Goal: Task Accomplishment & Management: Use online tool/utility

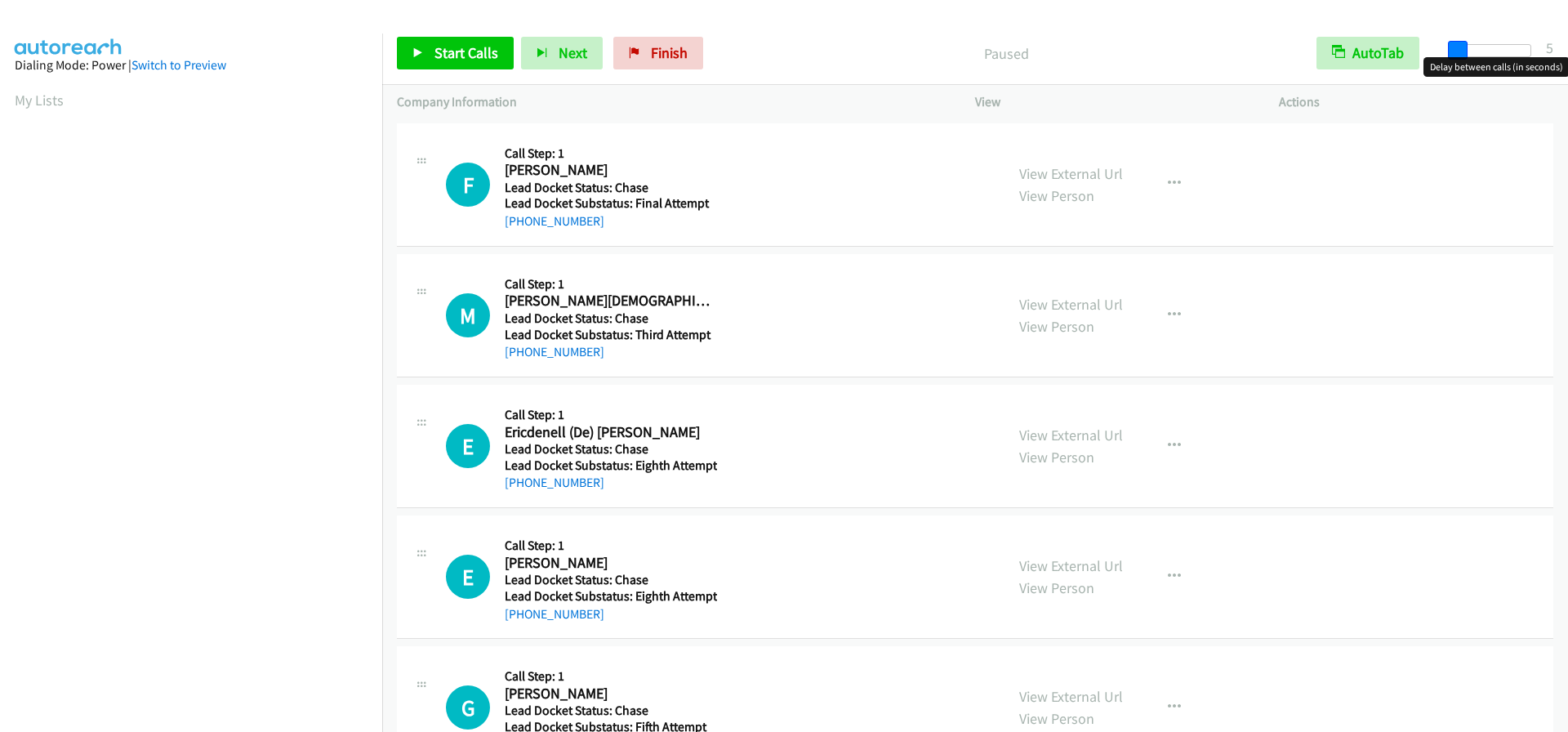
click at [1455, 49] on span at bounding box center [1457, 50] width 20 height 20
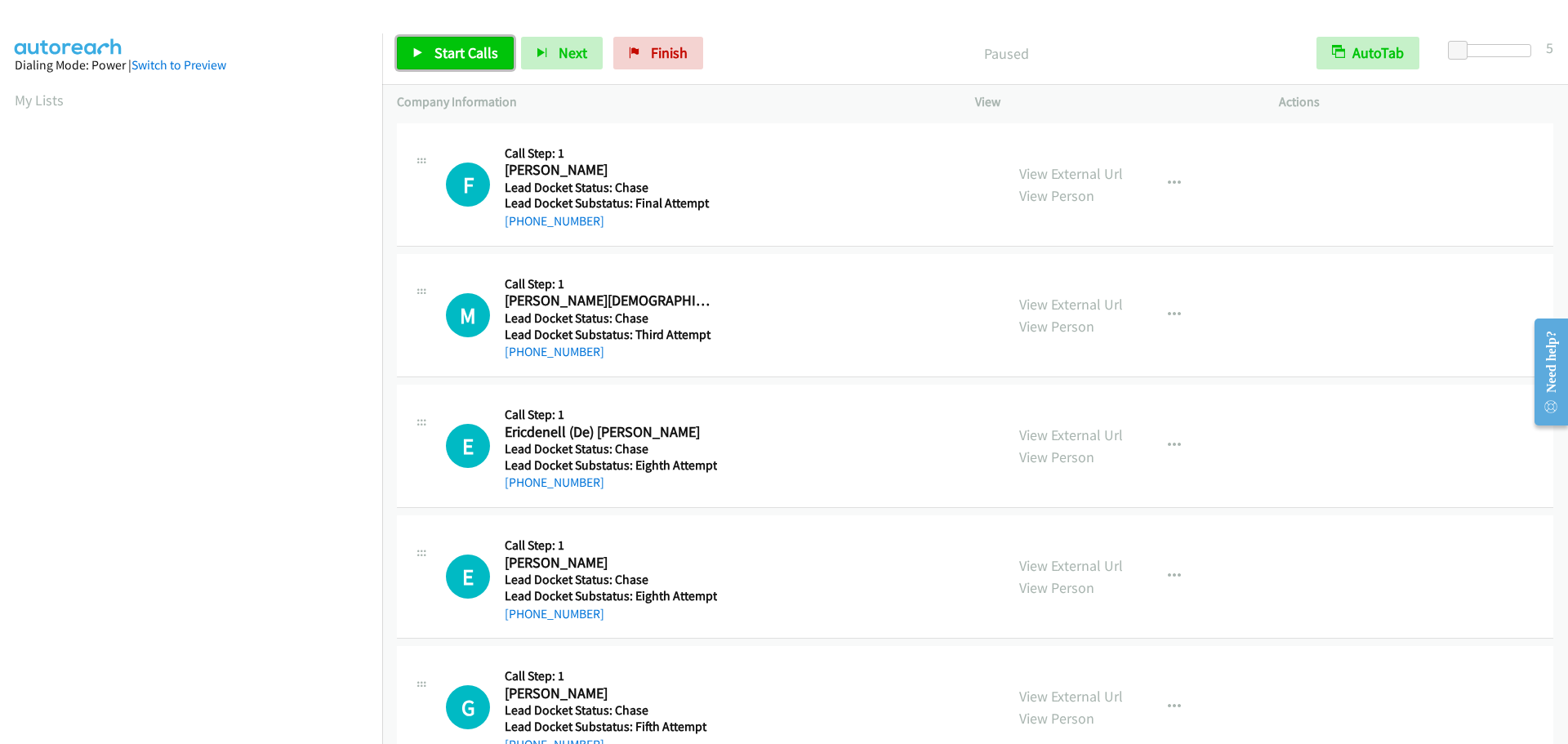
click at [470, 43] on span "Start Calls" at bounding box center [465, 53] width 63 height 19
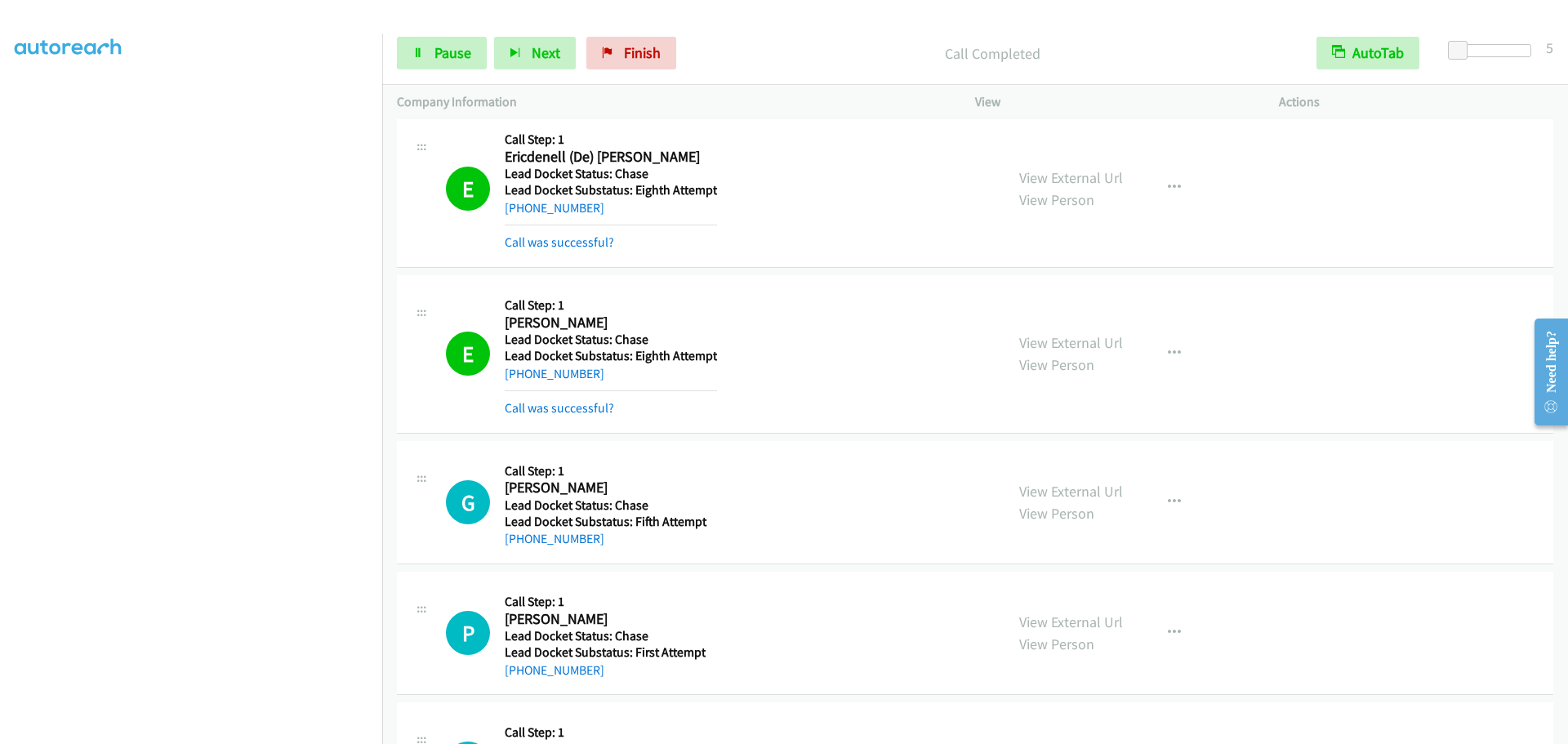
scroll to position [336, 0]
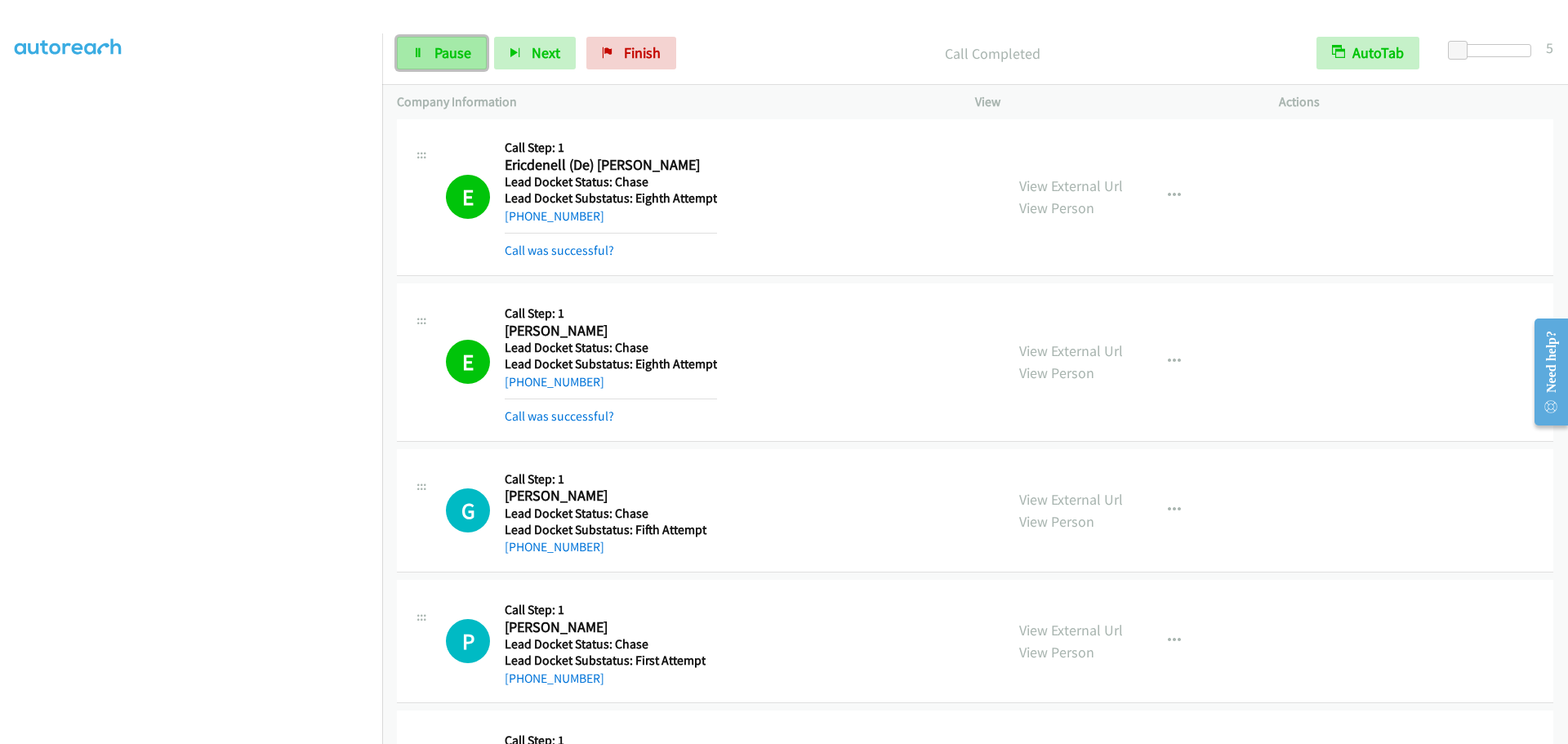
click at [453, 53] on span "Pause" at bounding box center [452, 53] width 36 height 19
click at [453, 53] on span "Start Calls" at bounding box center [465, 53] width 63 height 19
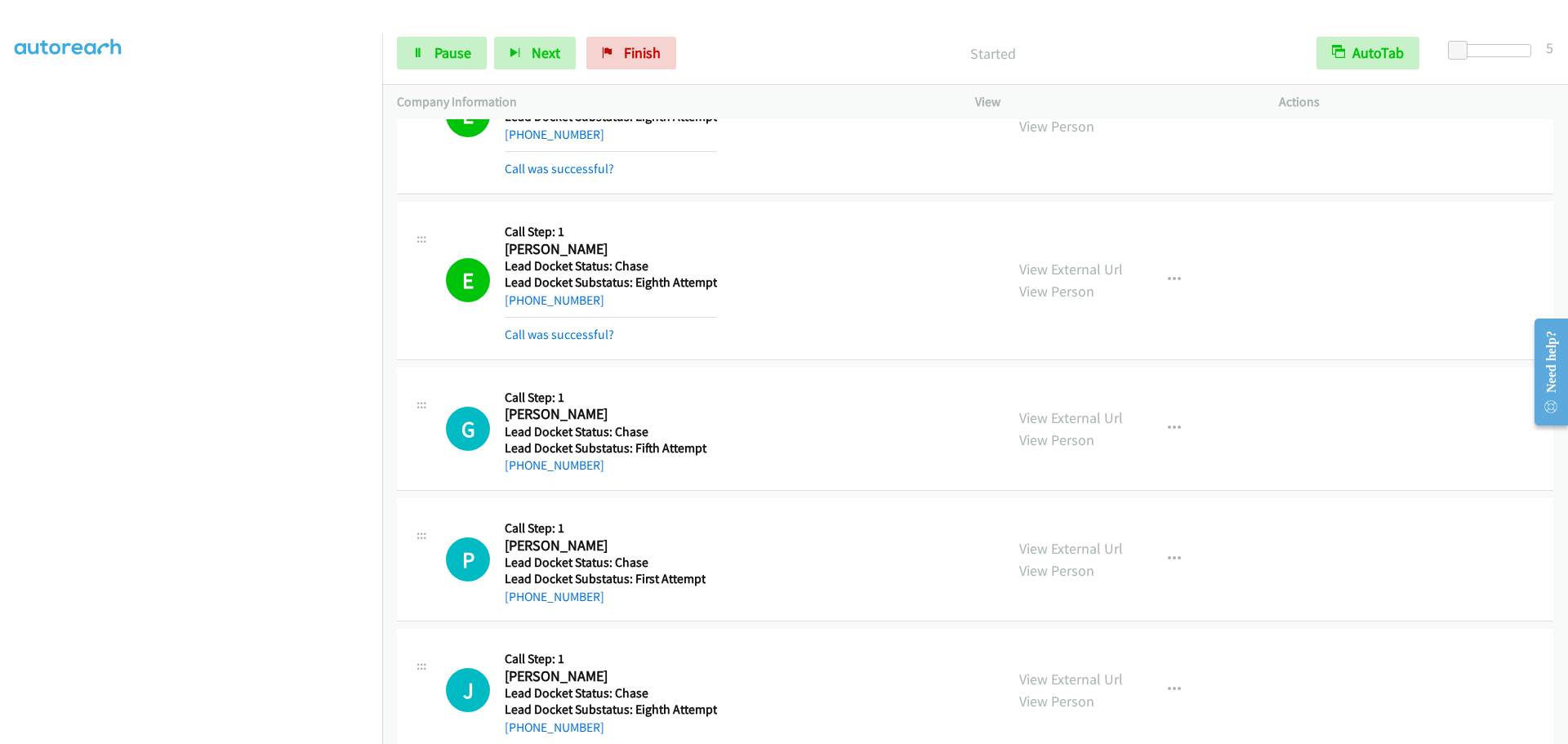
scroll to position [499, 0]
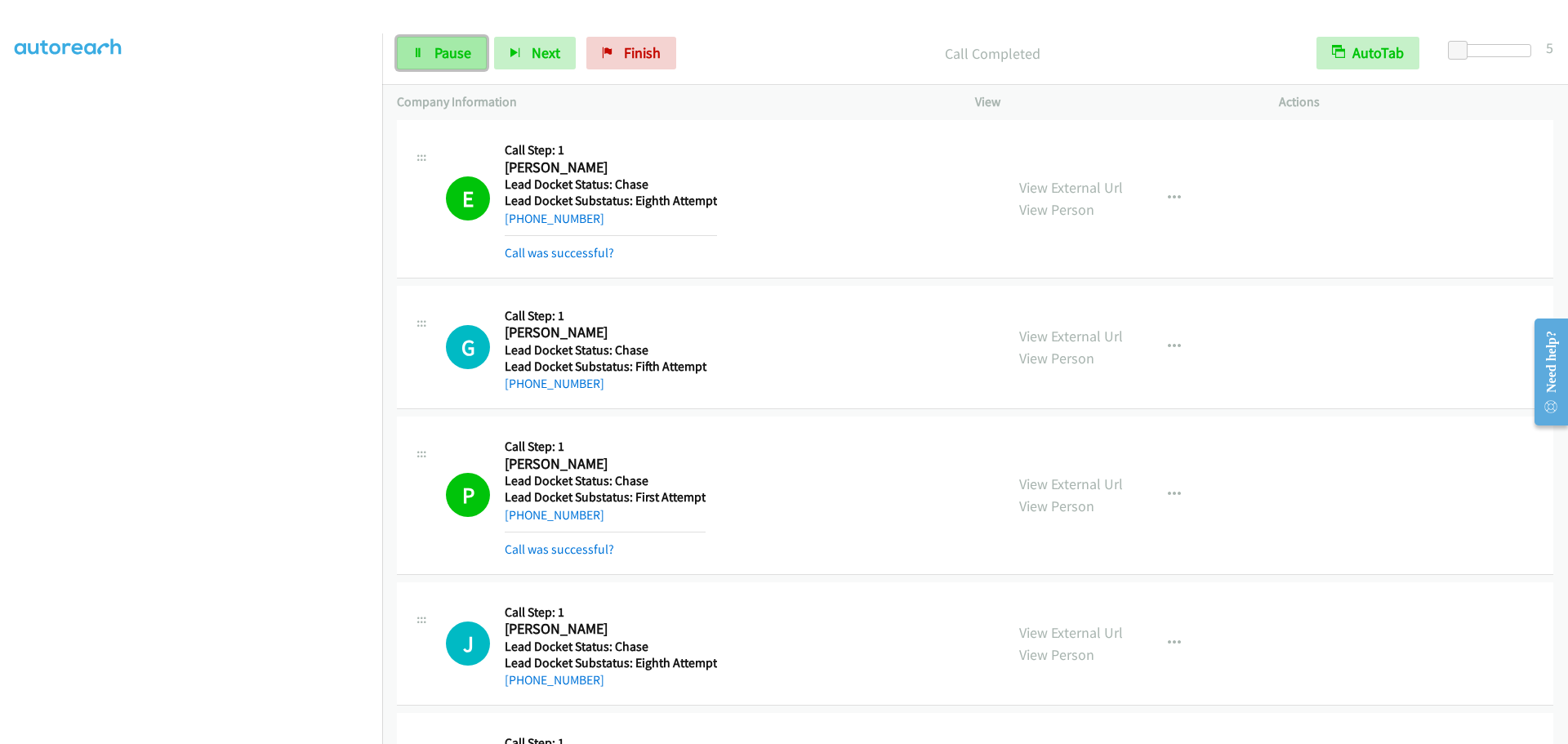
click at [458, 64] on link "Pause" at bounding box center [442, 53] width 90 height 33
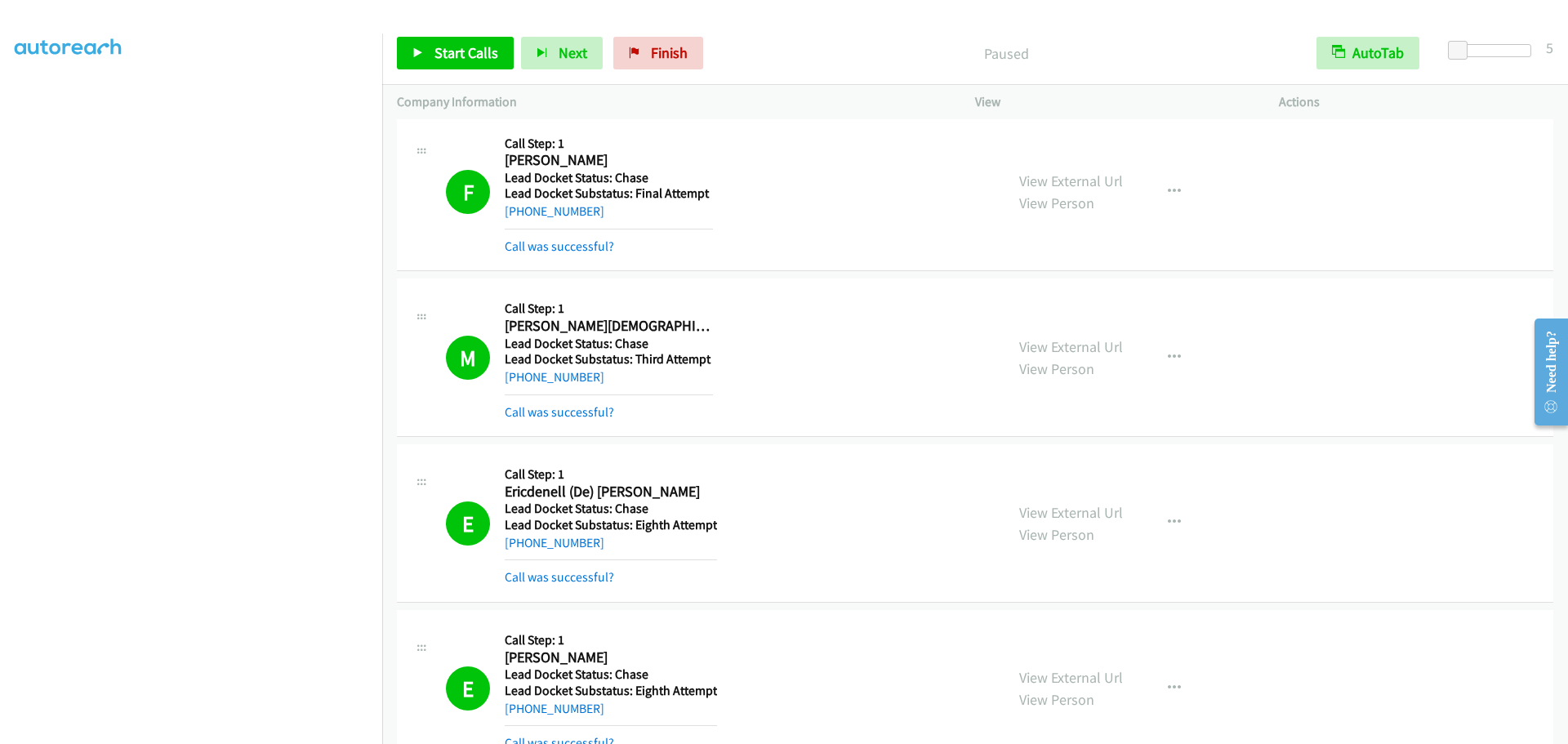
scroll to position [0, 0]
click at [42, 95] on link "My Lists" at bounding box center [39, 101] width 49 height 19
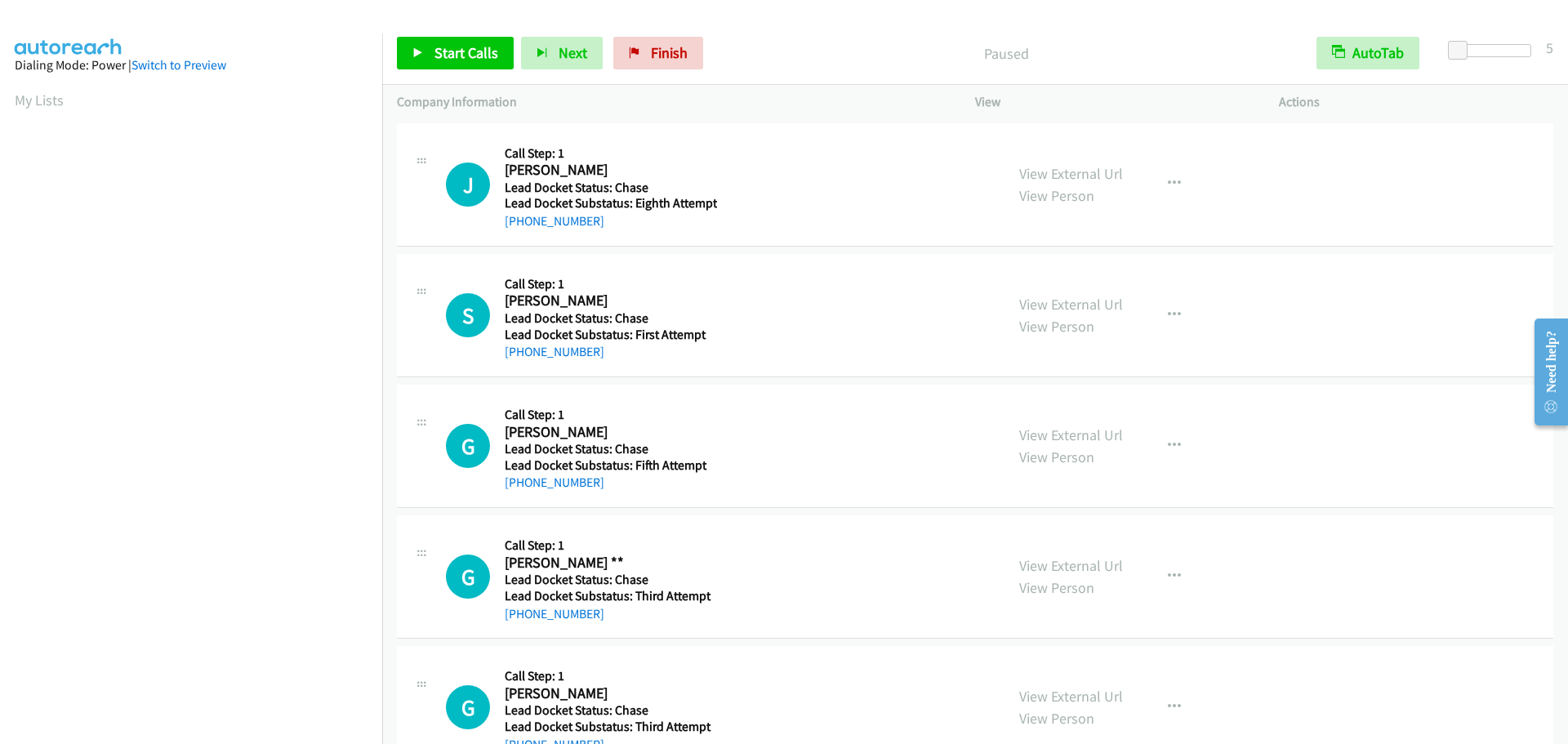
scroll to position [173, 0]
click at [461, 63] on link "Start Calls" at bounding box center [455, 53] width 117 height 33
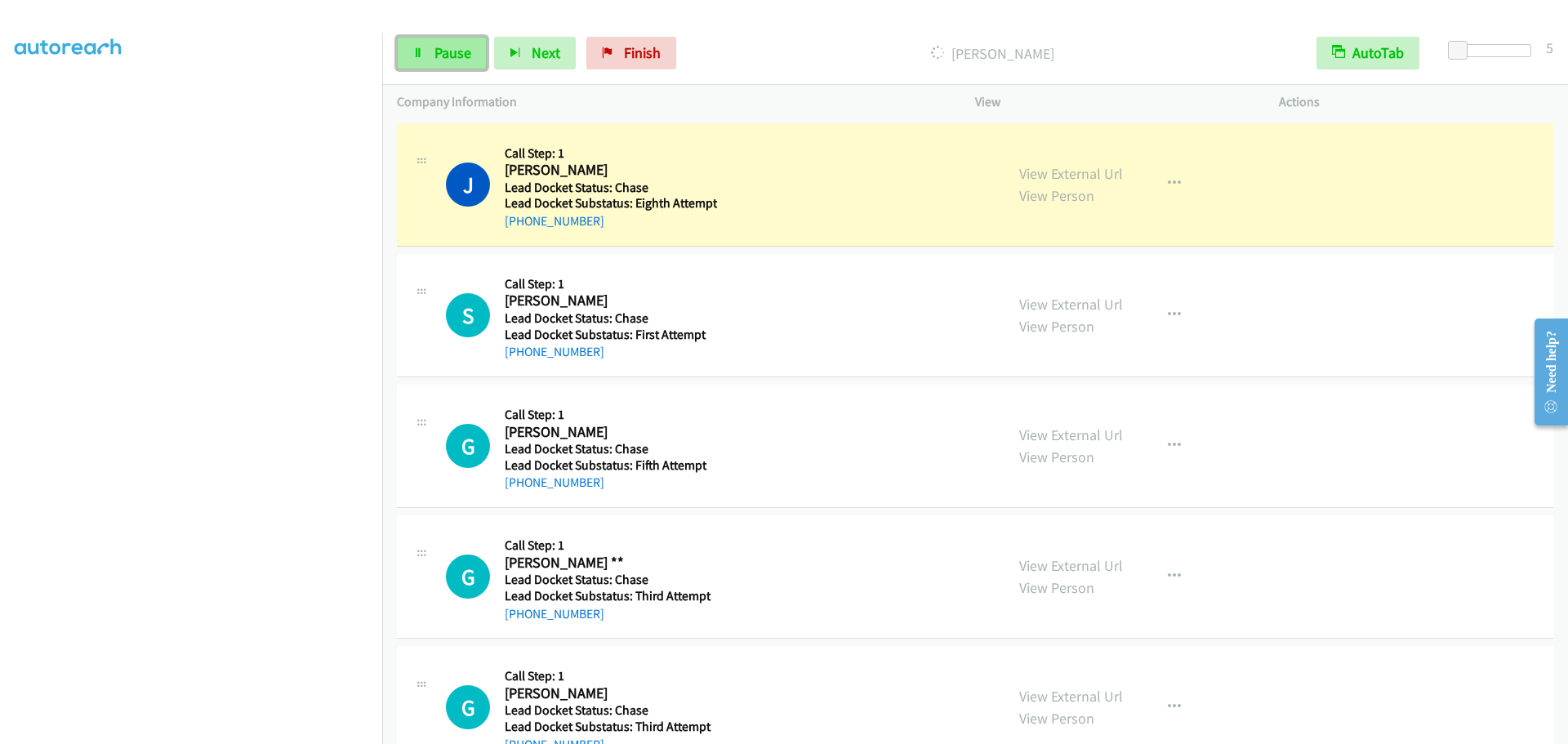
click at [456, 49] on span "Pause" at bounding box center [452, 53] width 36 height 19
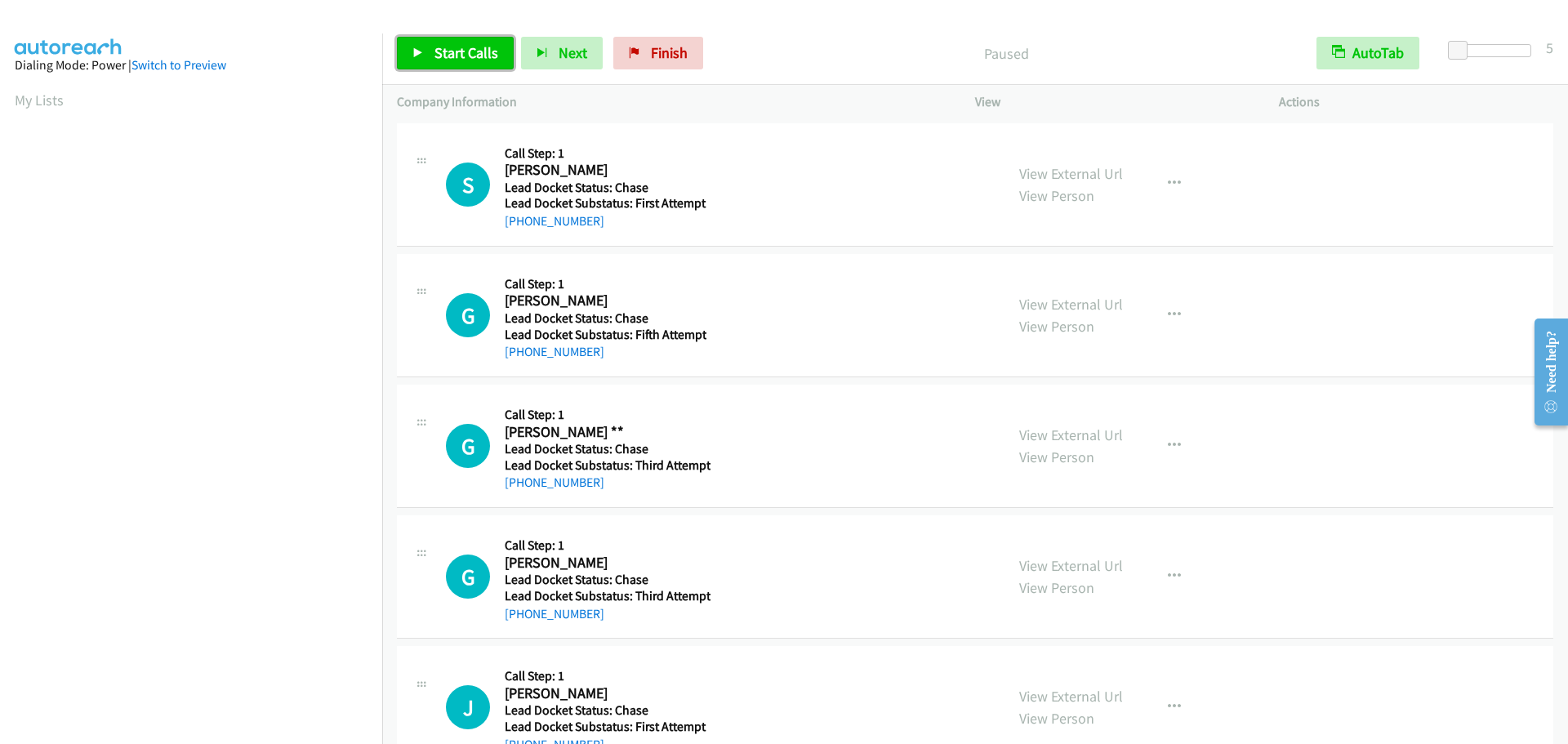
click at [482, 55] on span "Start Calls" at bounding box center [465, 53] width 63 height 19
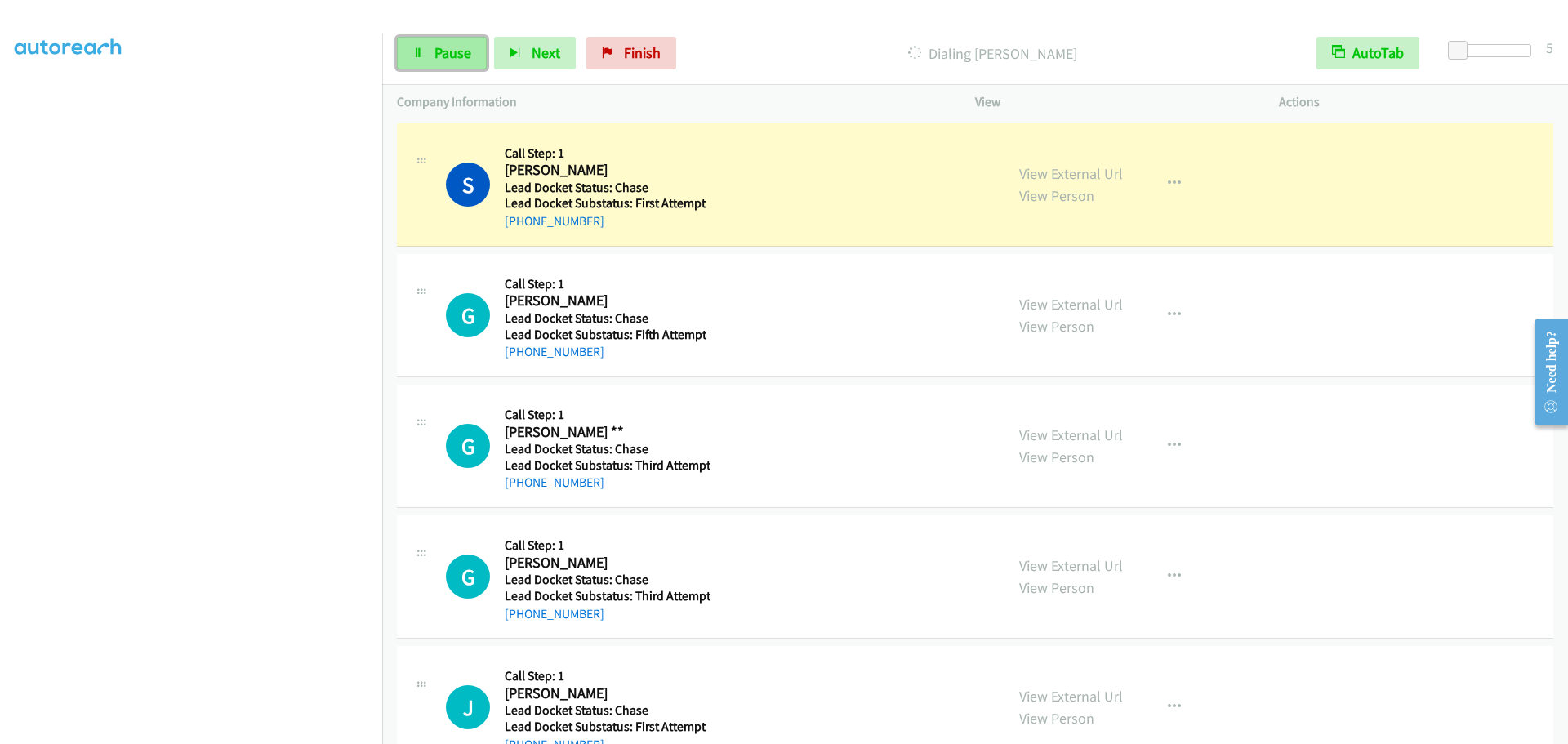
click at [423, 53] on icon at bounding box center [418, 54] width 11 height 11
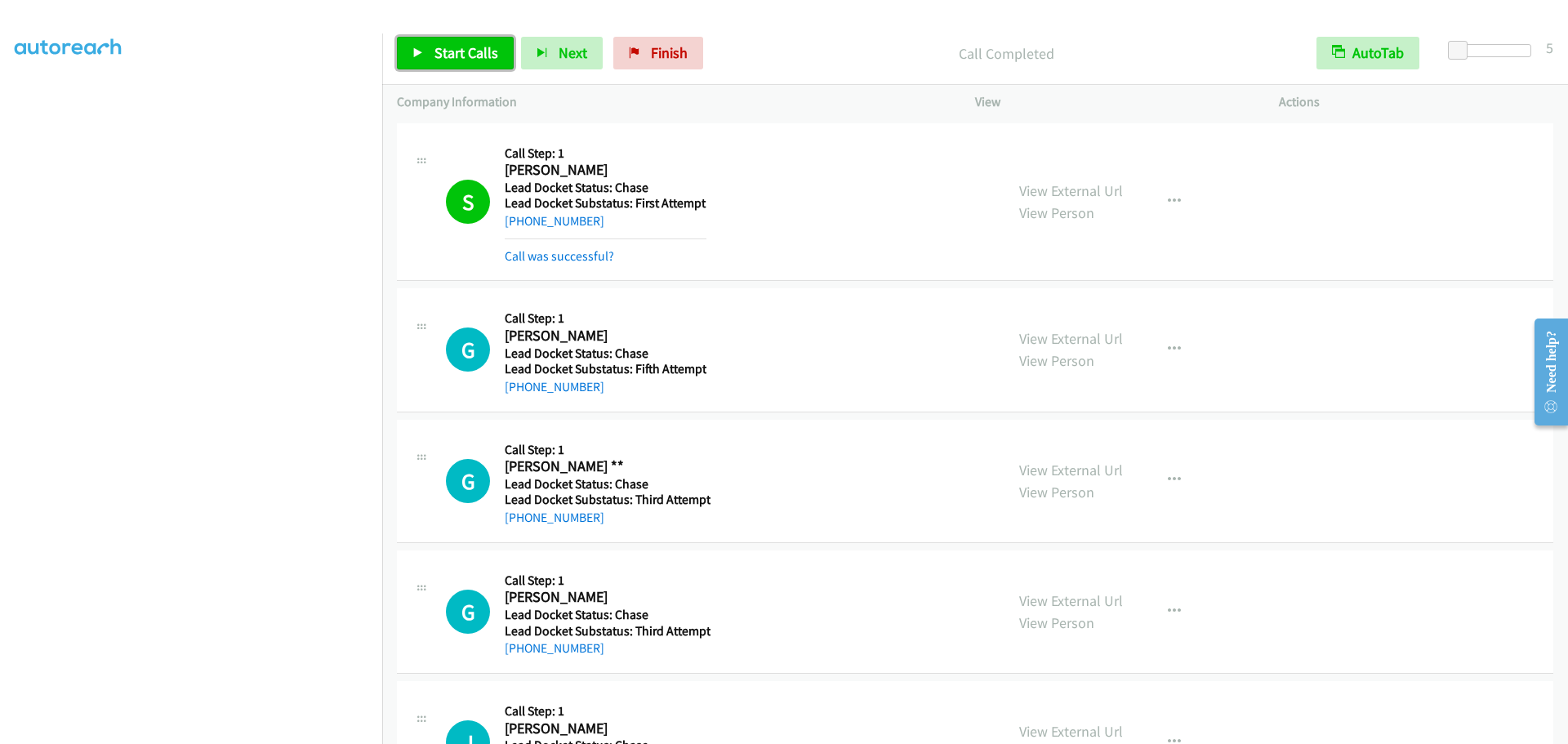
click at [447, 59] on span "Start Calls" at bounding box center [465, 53] width 63 height 19
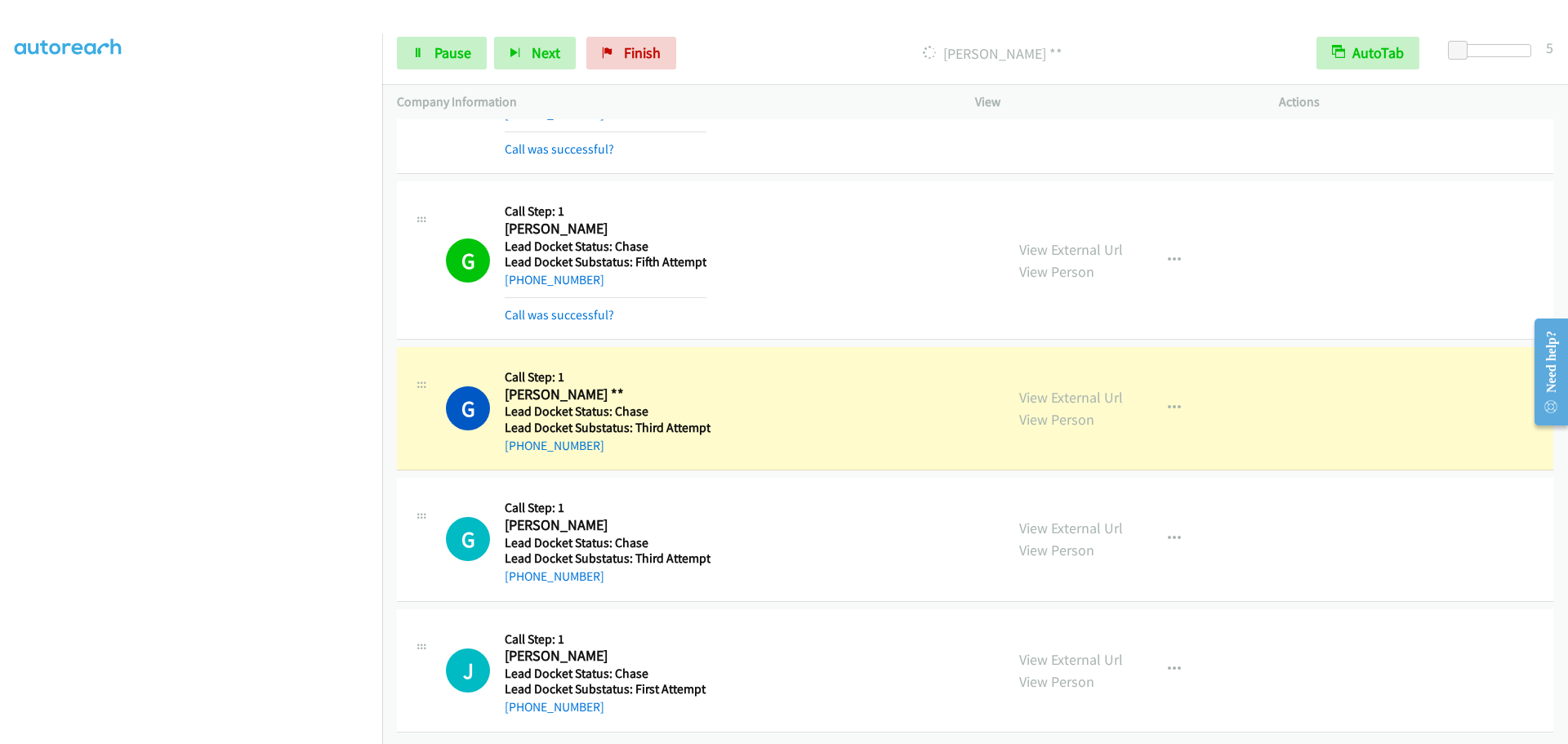
scroll to position [120, 0]
click at [432, 56] on link "Pause" at bounding box center [442, 53] width 90 height 33
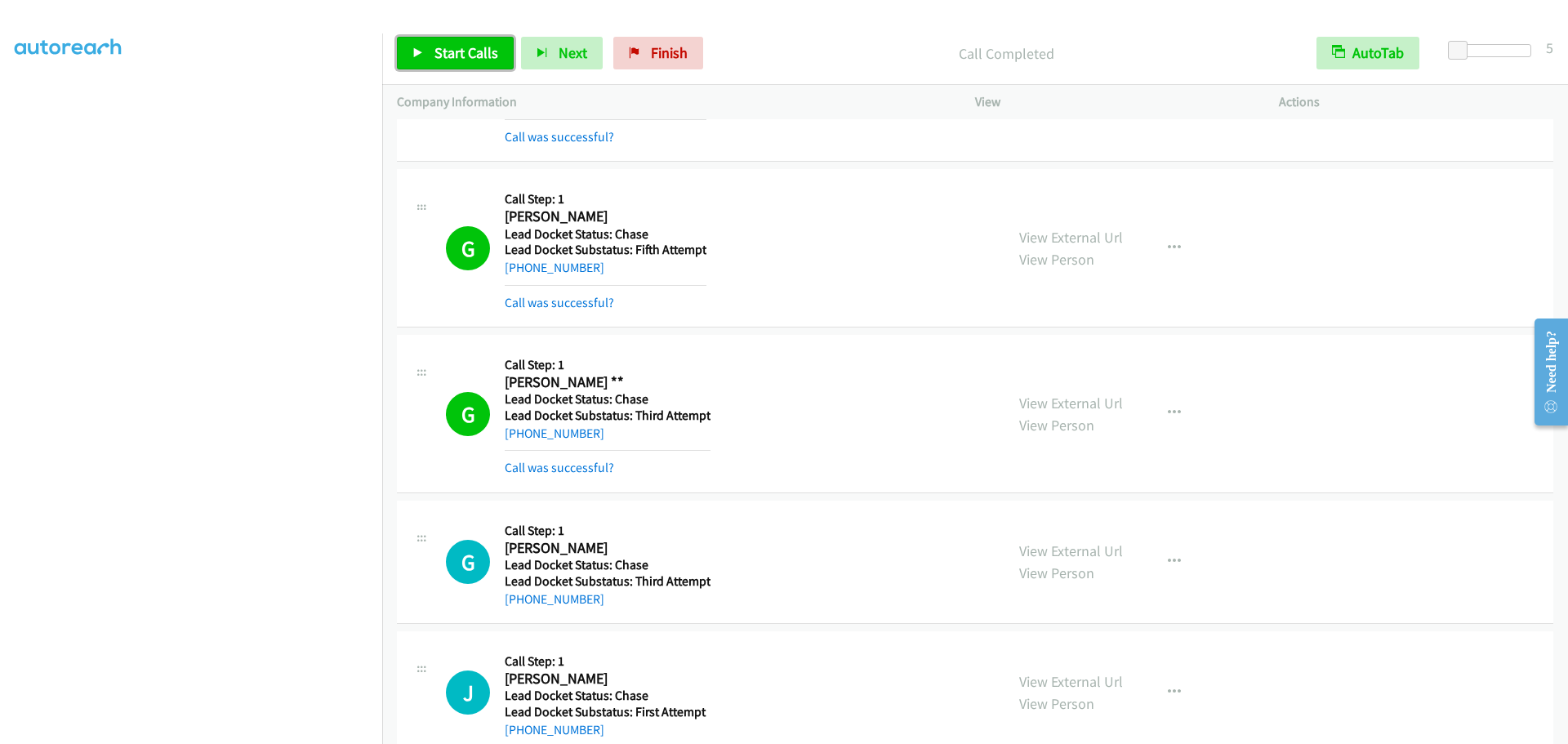
click at [425, 42] on link "Start Calls" at bounding box center [455, 53] width 117 height 33
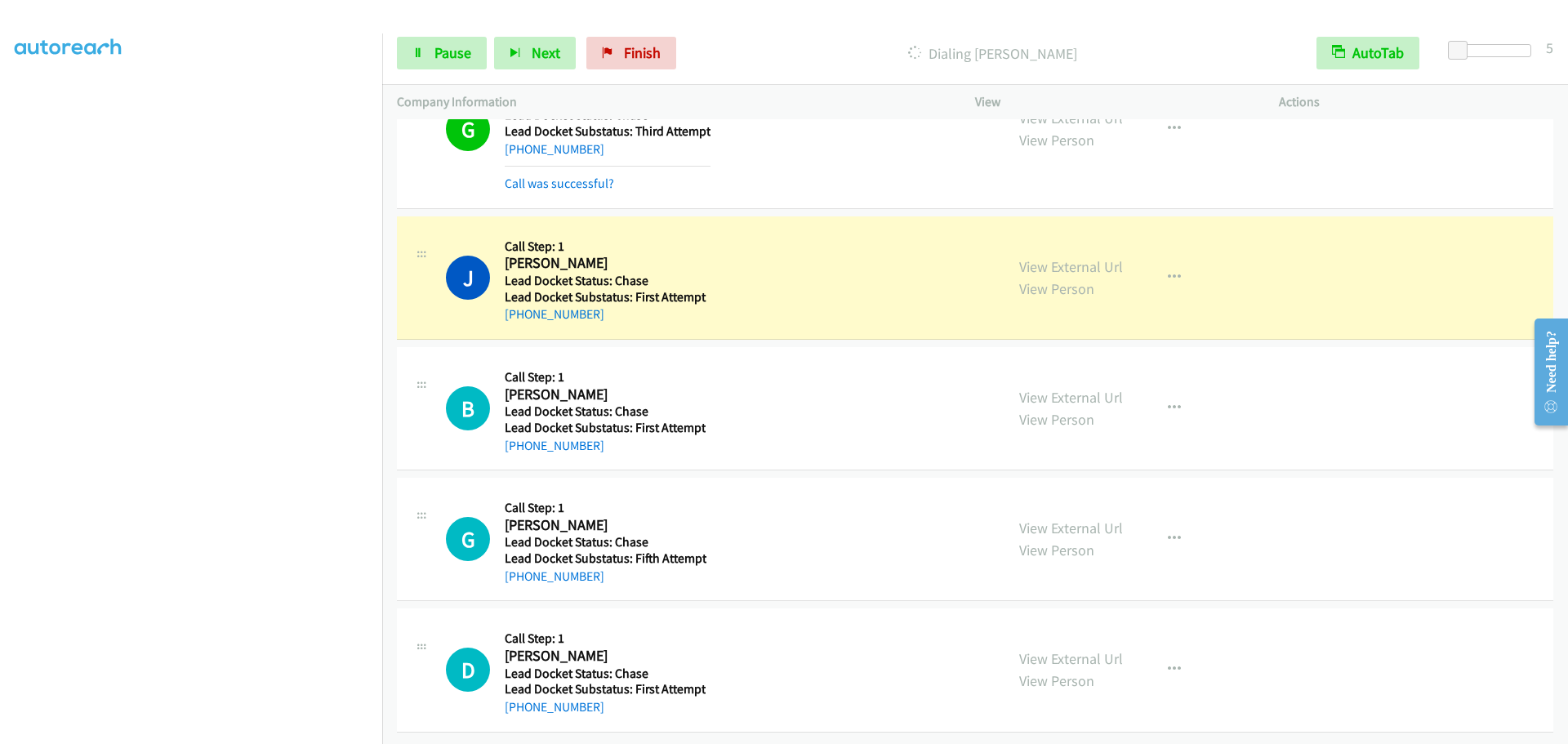
scroll to position [582, 0]
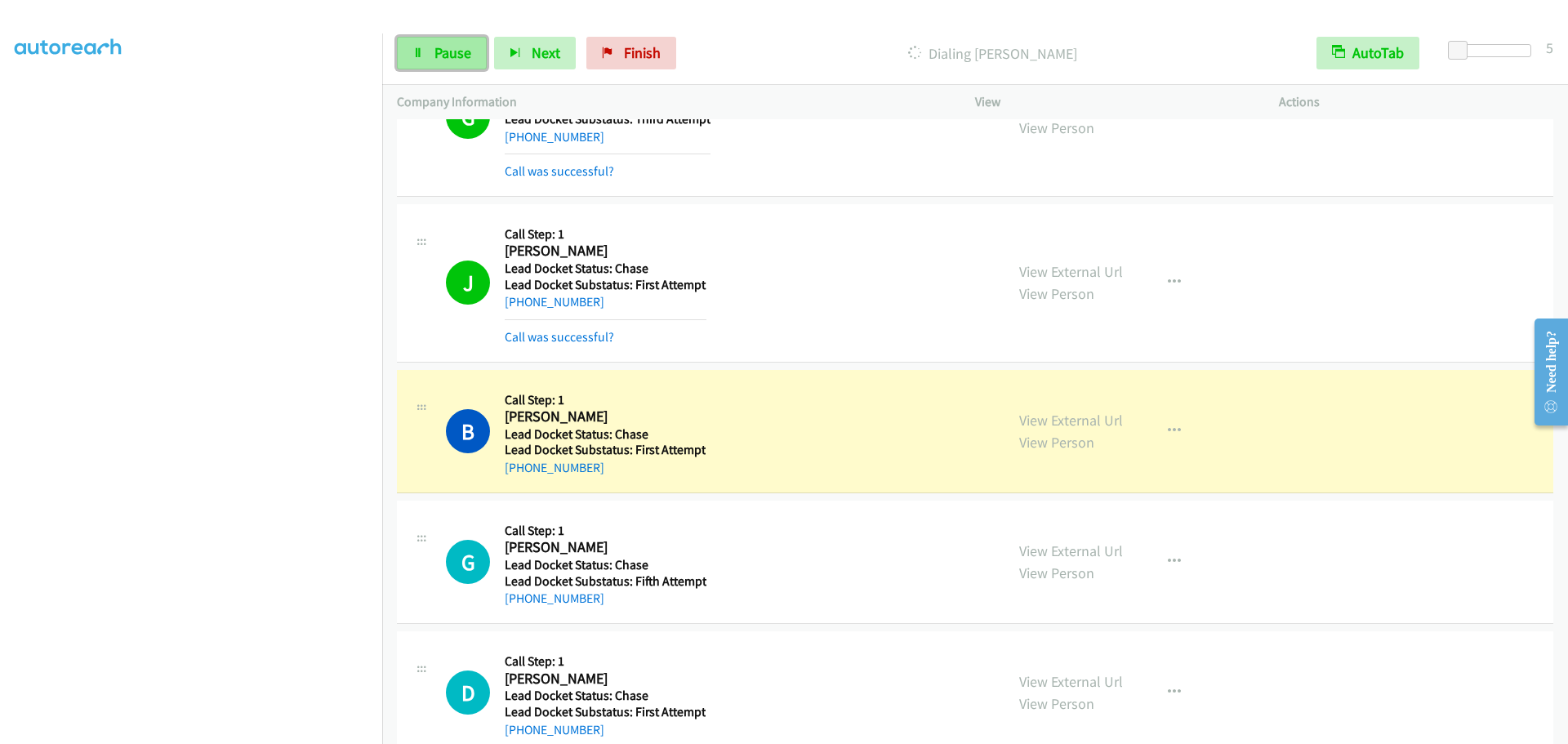
click at [436, 49] on span "Pause" at bounding box center [452, 53] width 36 height 19
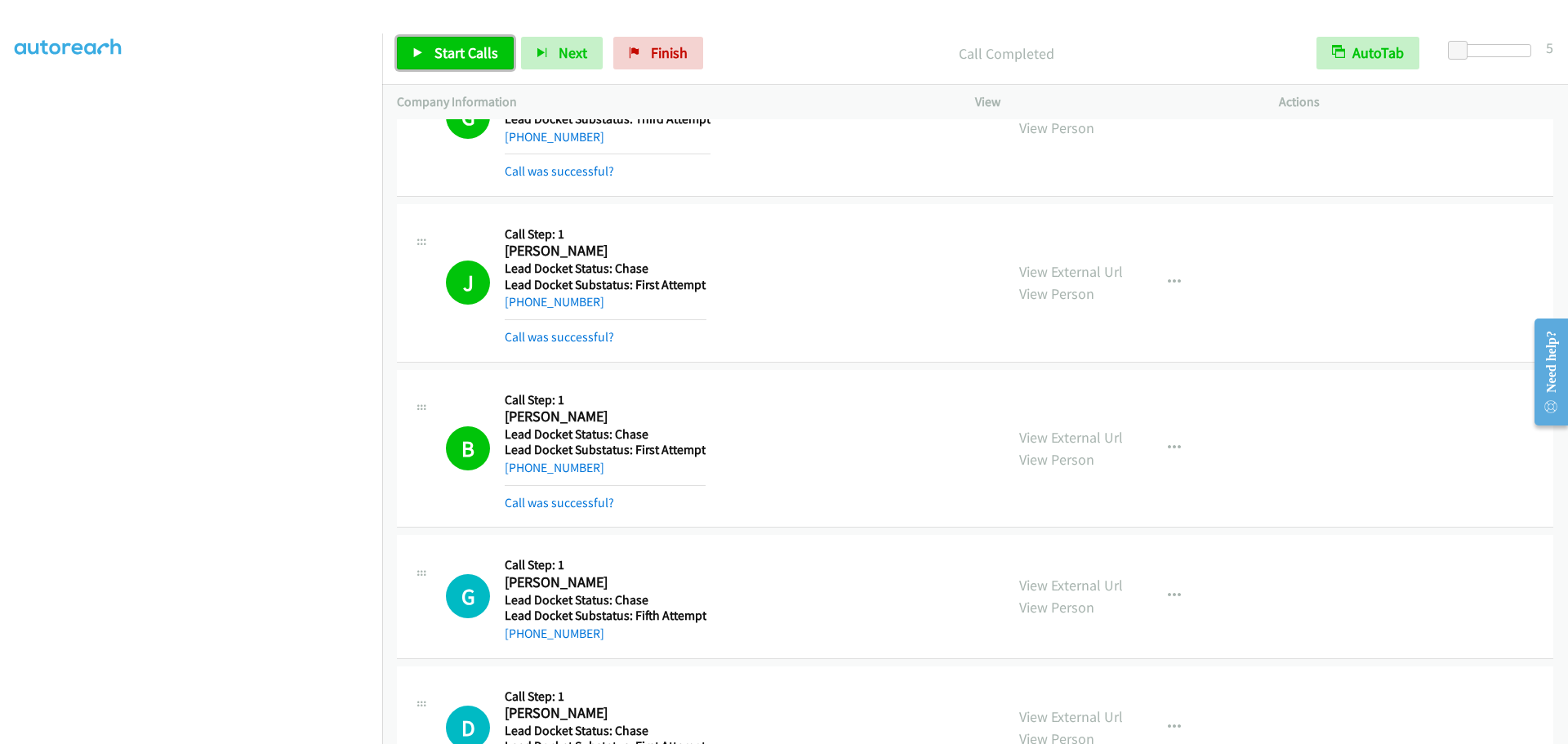
click at [439, 61] on span "Start Calls" at bounding box center [465, 53] width 63 height 19
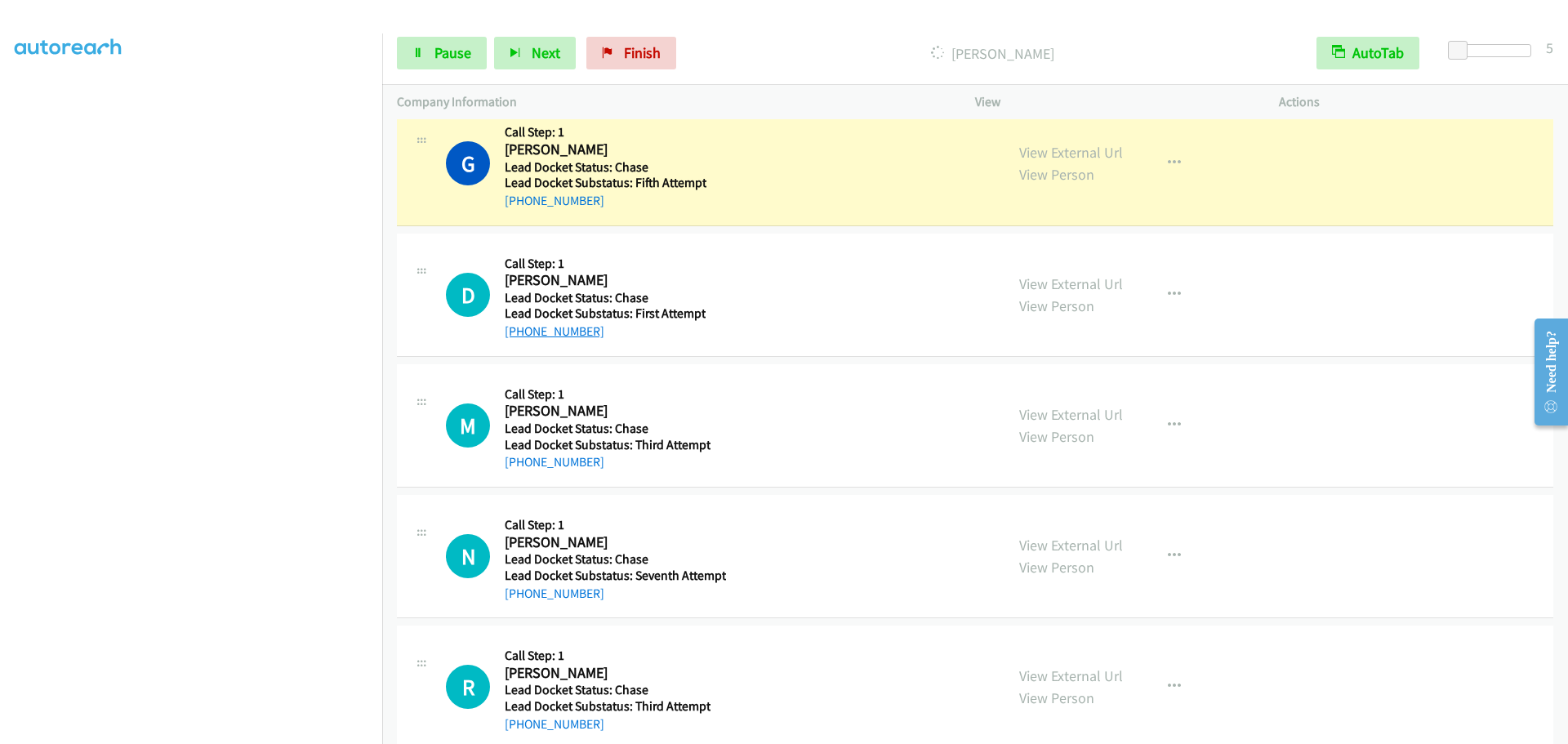
scroll to position [1044, 0]
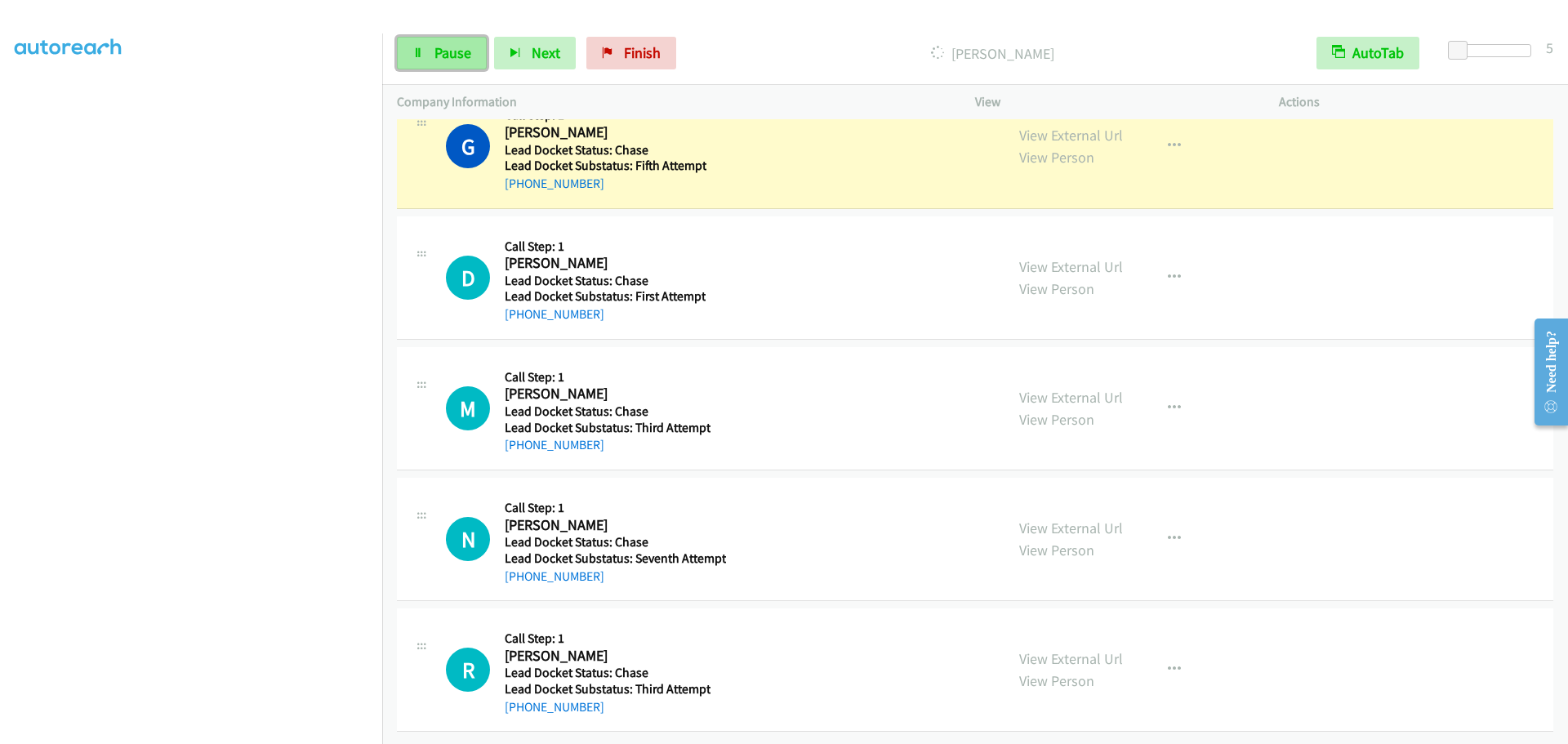
click at [457, 49] on span "Pause" at bounding box center [452, 53] width 36 height 19
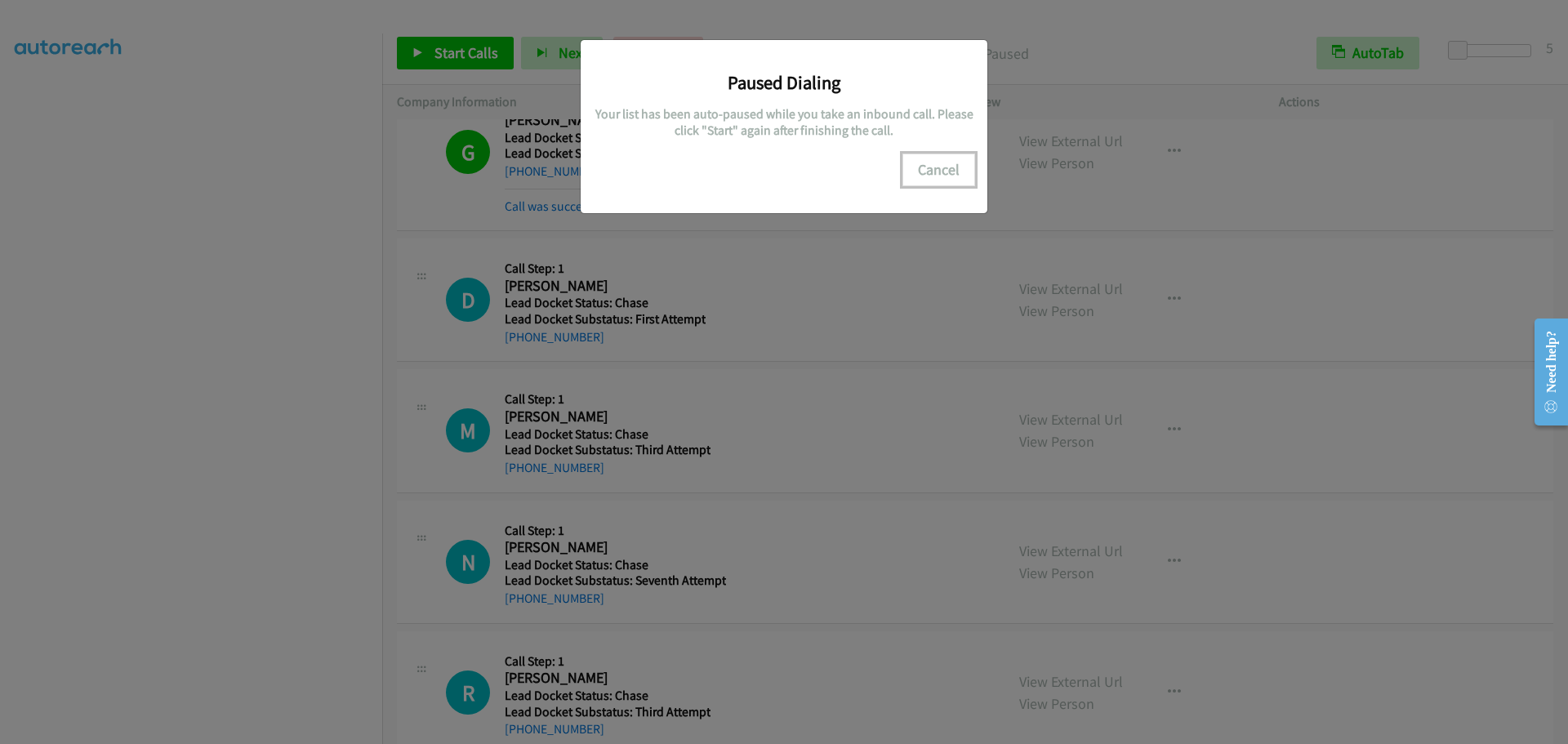
click at [947, 177] on button "Cancel" at bounding box center [939, 170] width 73 height 33
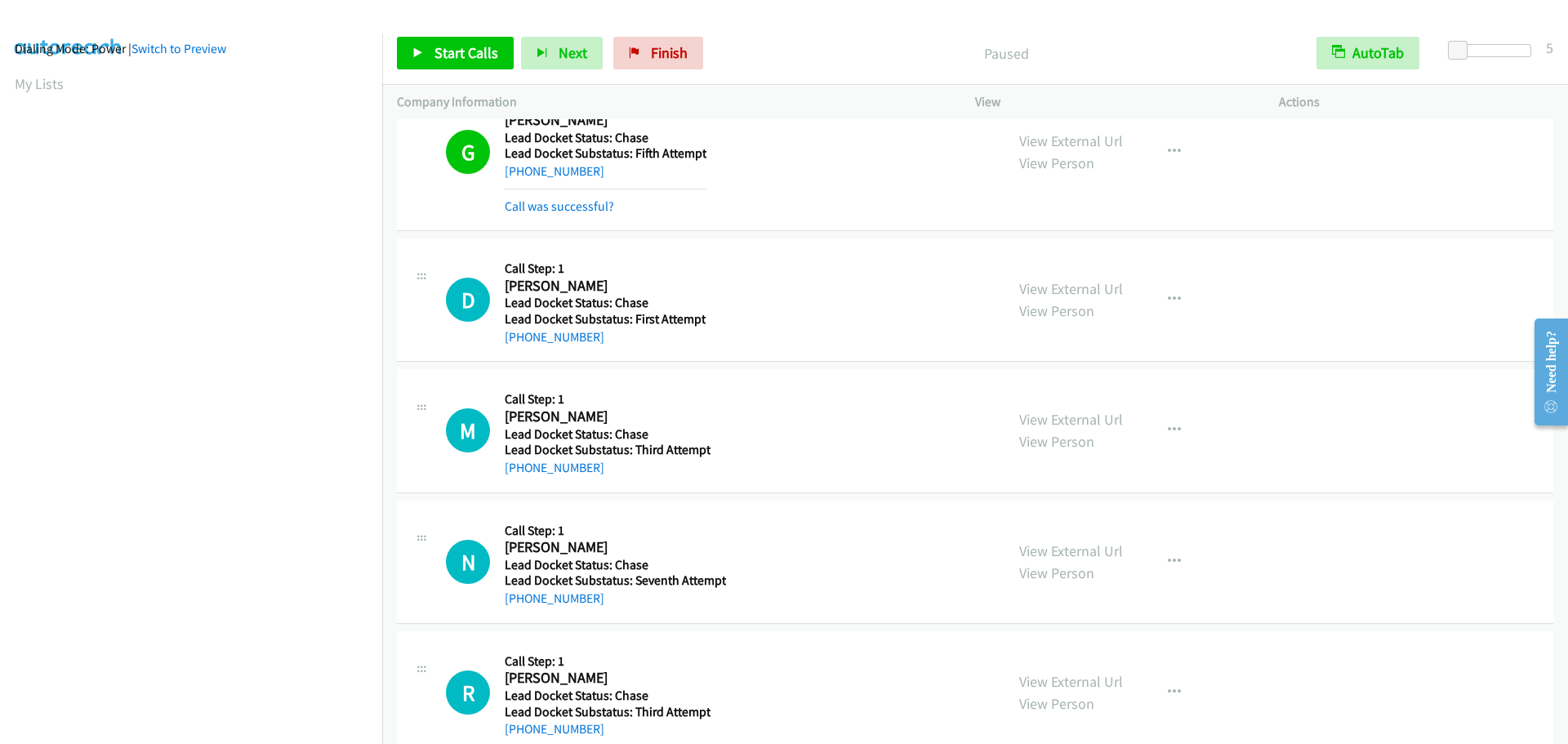
scroll to position [0, 0]
click at [51, 105] on link "My Lists" at bounding box center [39, 101] width 49 height 19
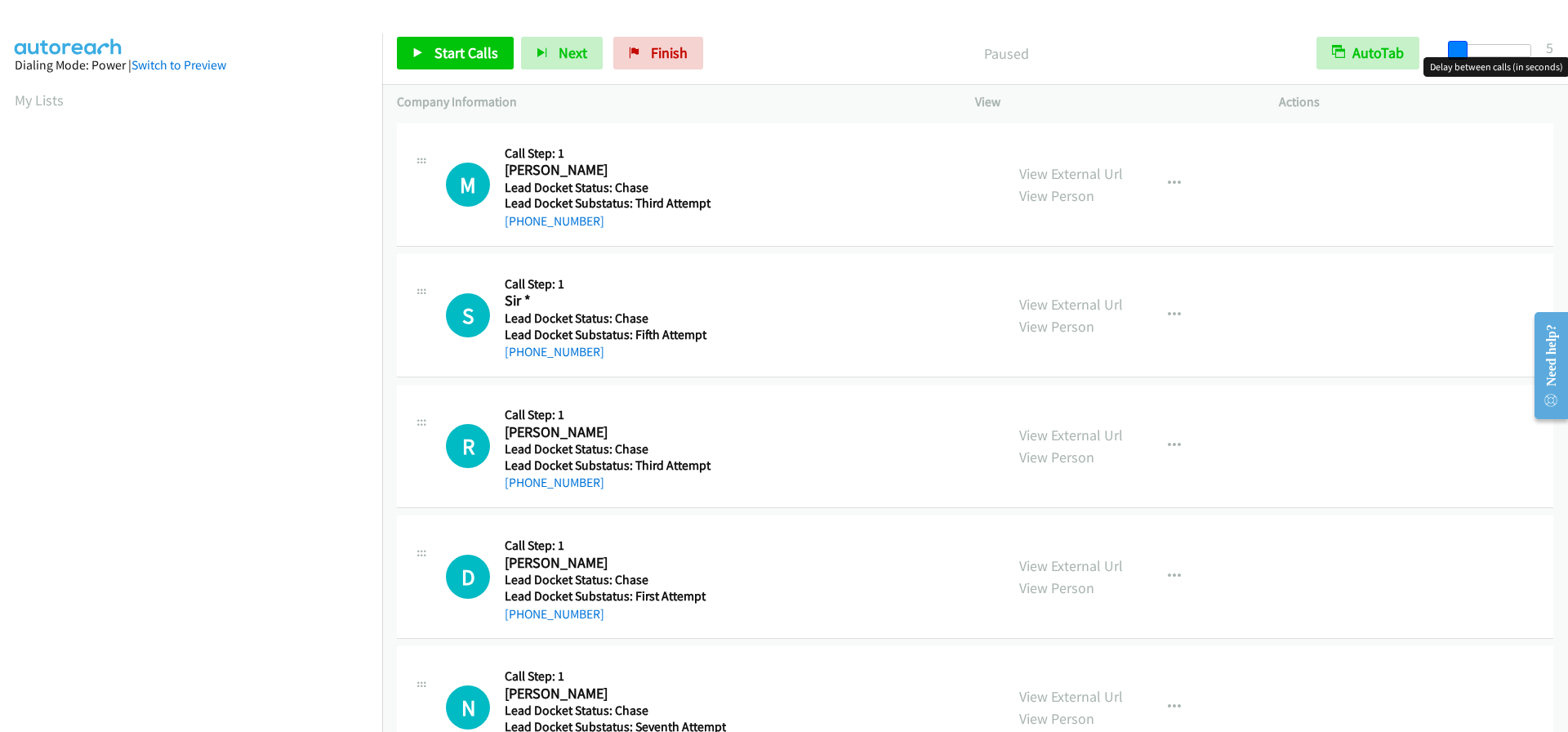
click at [1453, 48] on span at bounding box center [1457, 50] width 20 height 20
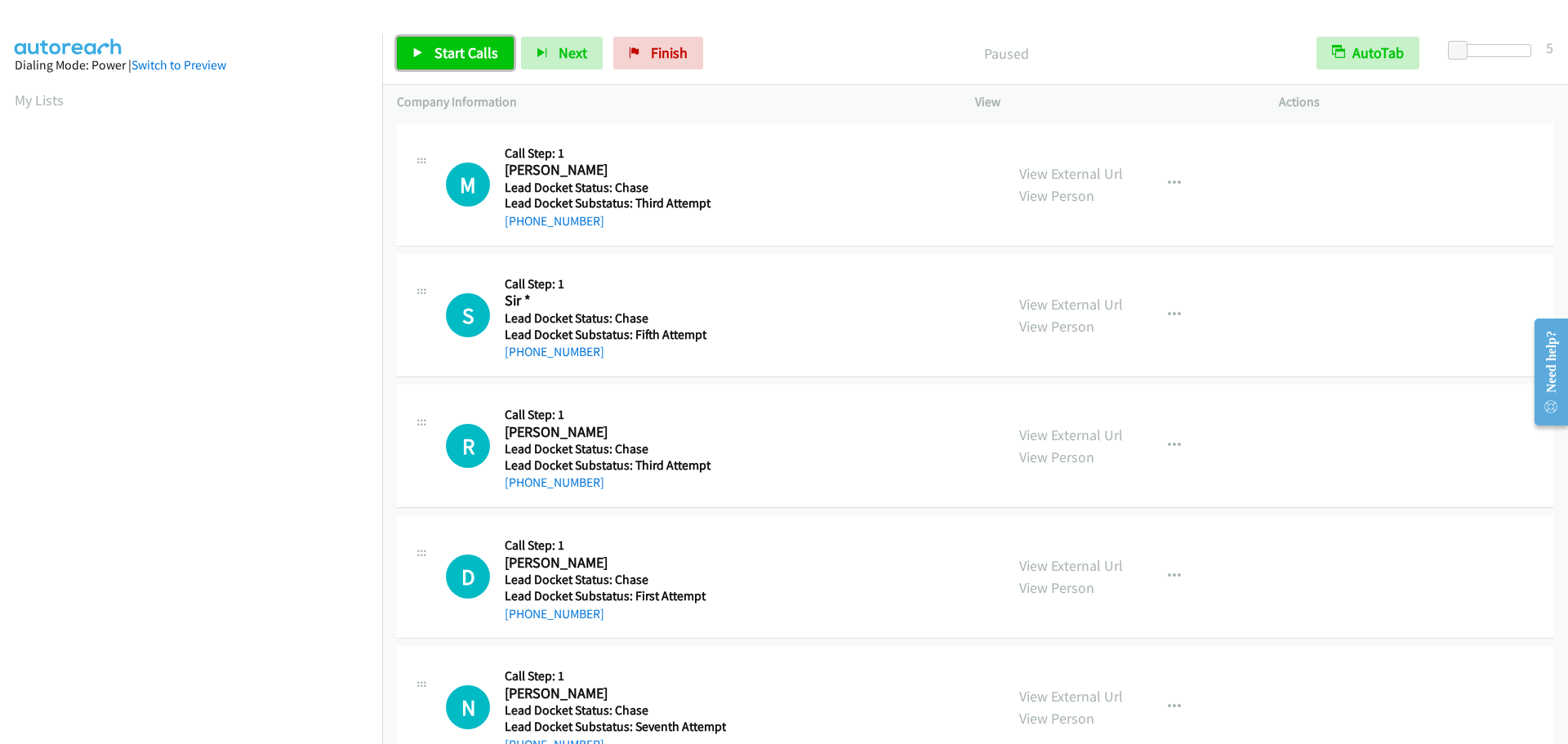
click at [457, 53] on span "Start Calls" at bounding box center [465, 53] width 63 height 19
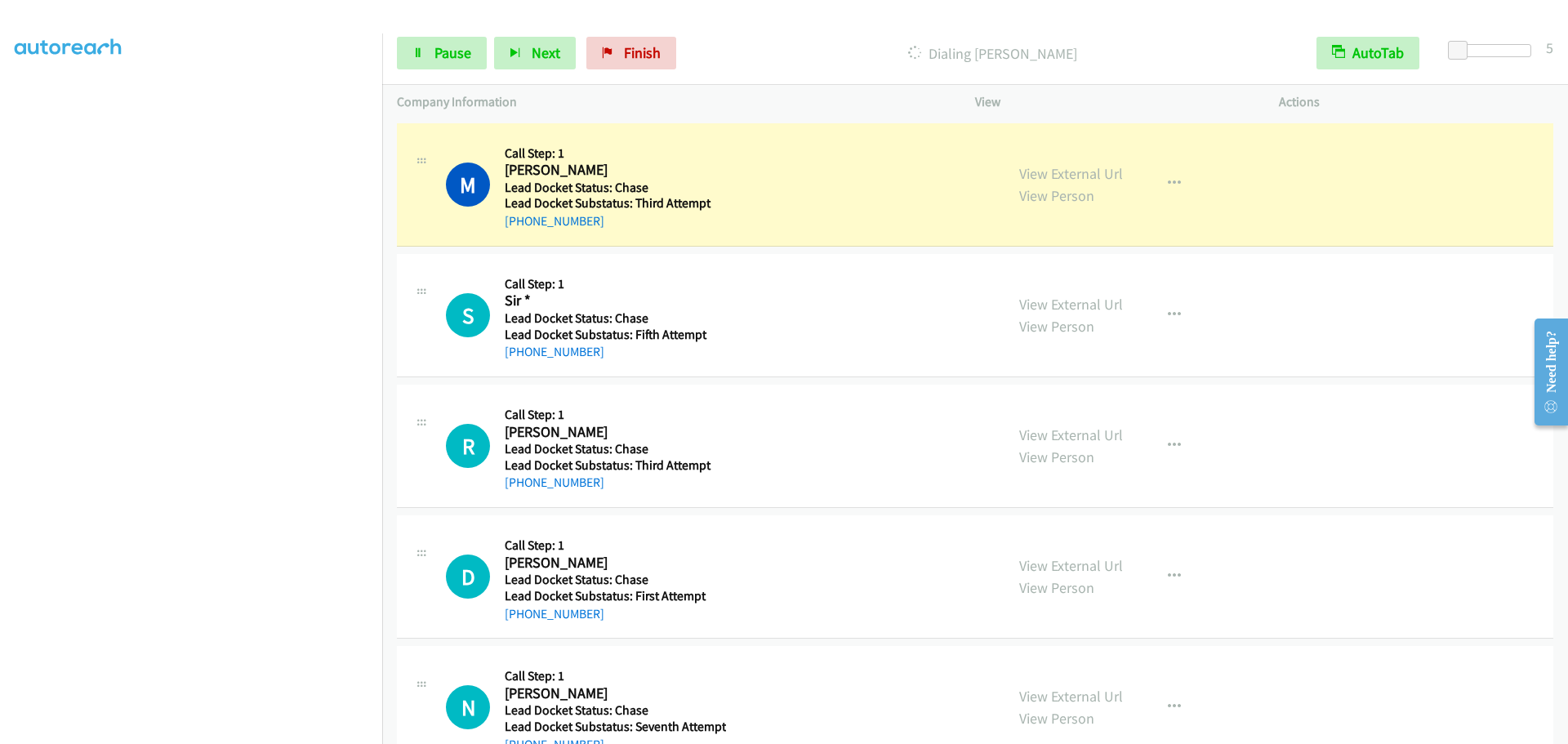
scroll to position [172, 0]
click at [429, 50] on link "Pause" at bounding box center [442, 53] width 90 height 33
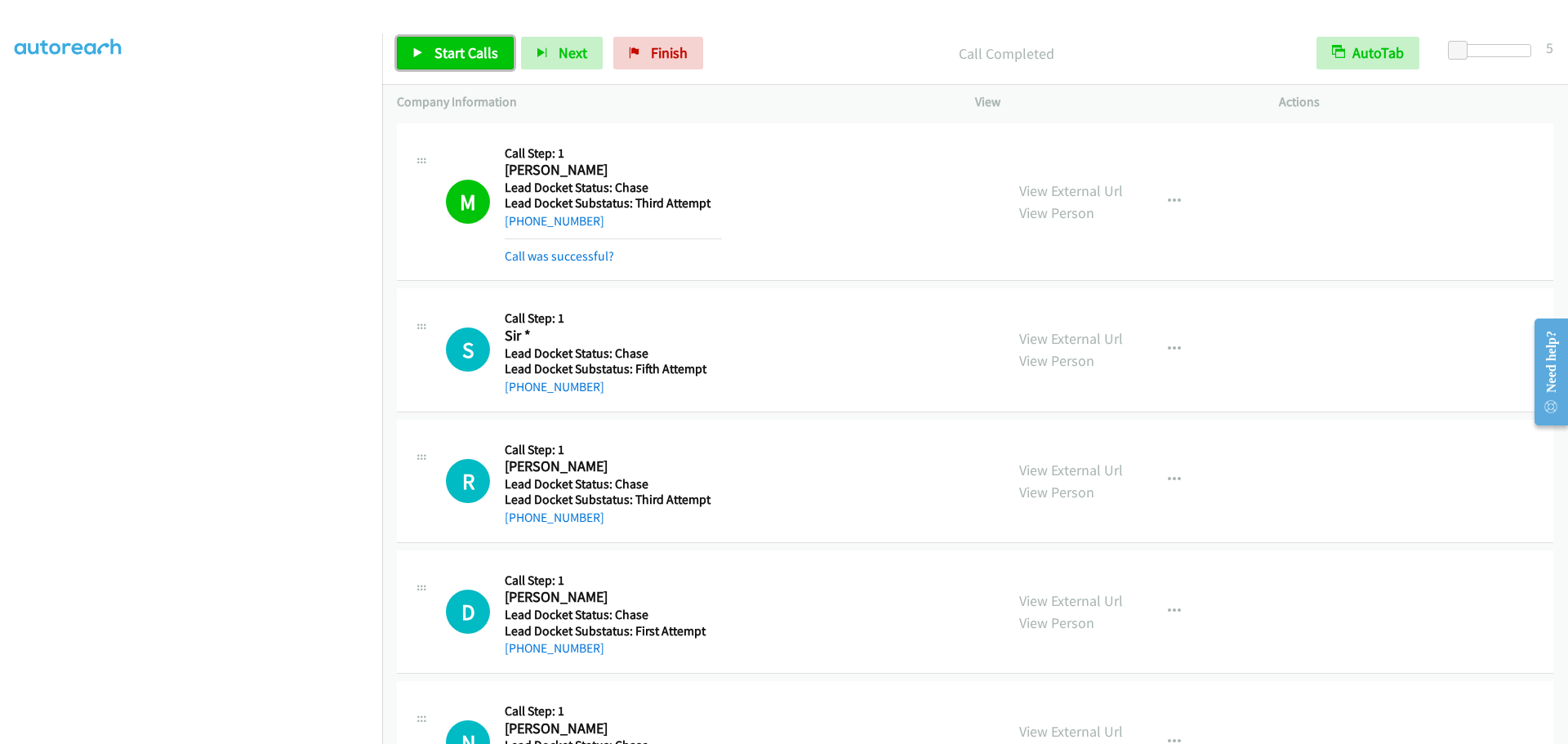
click at [478, 50] on span "Start Calls" at bounding box center [465, 53] width 63 height 19
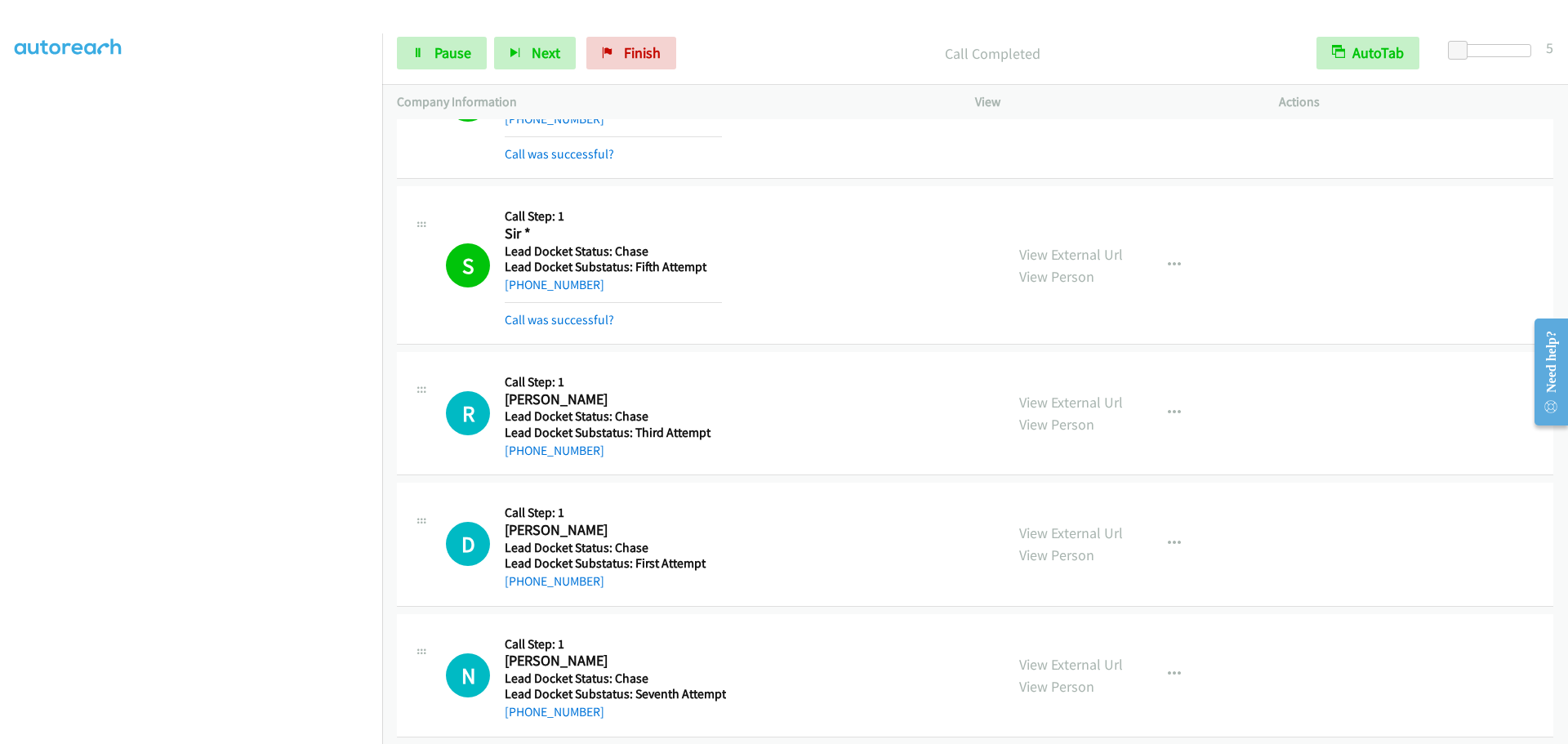
scroll to position [120, 0]
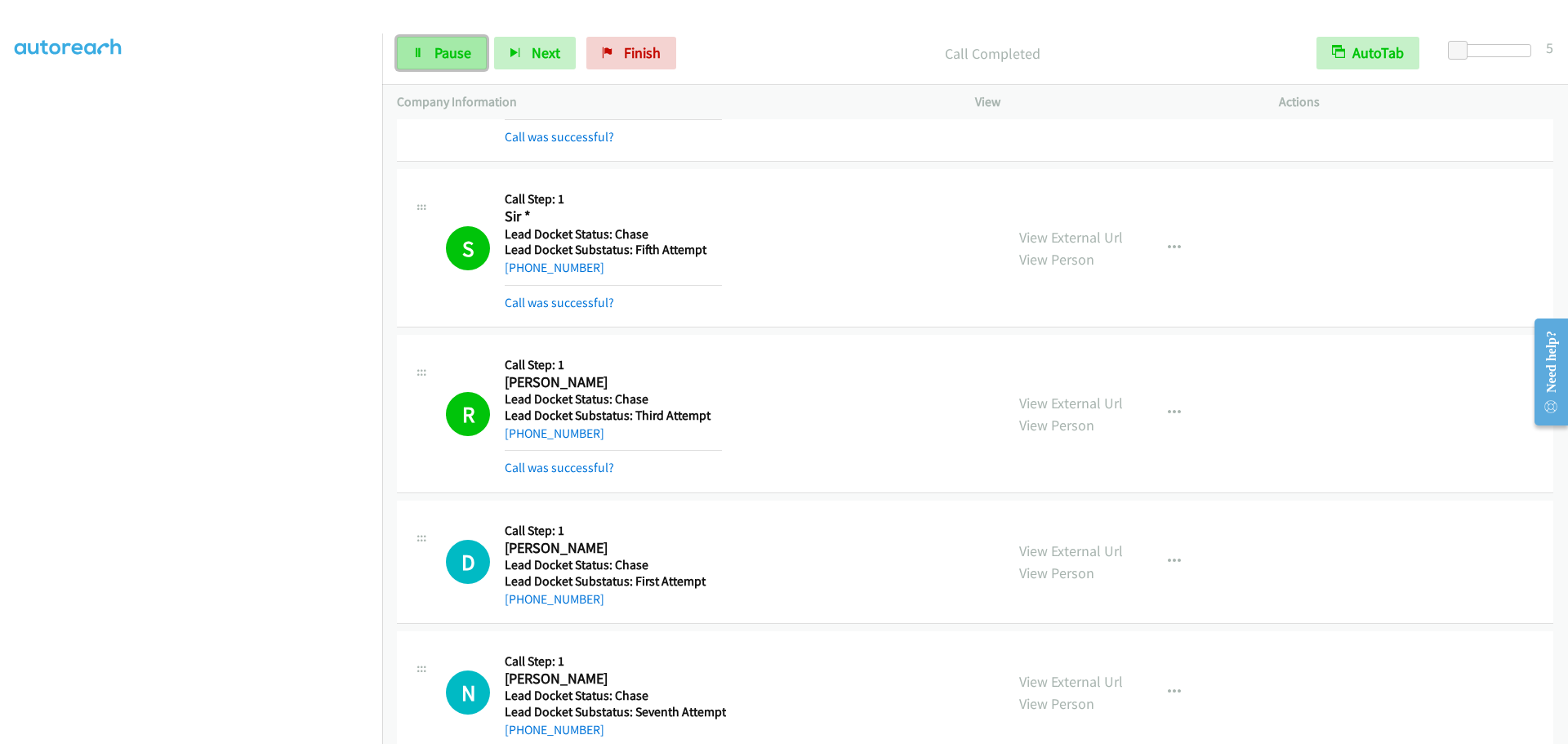
click at [433, 42] on link "Pause" at bounding box center [442, 53] width 90 height 33
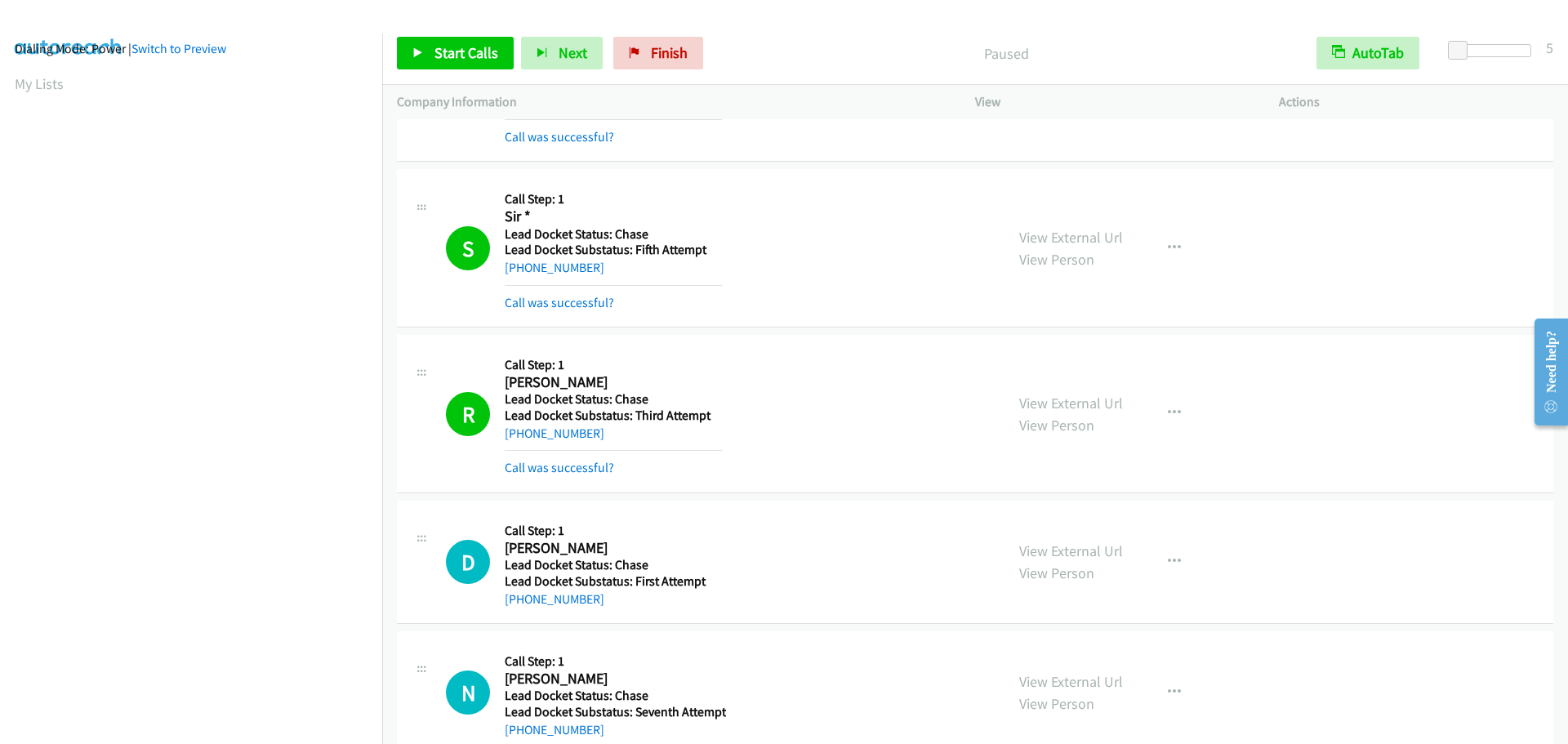
scroll to position [0, 0]
click at [45, 105] on link "My Lists" at bounding box center [39, 101] width 49 height 19
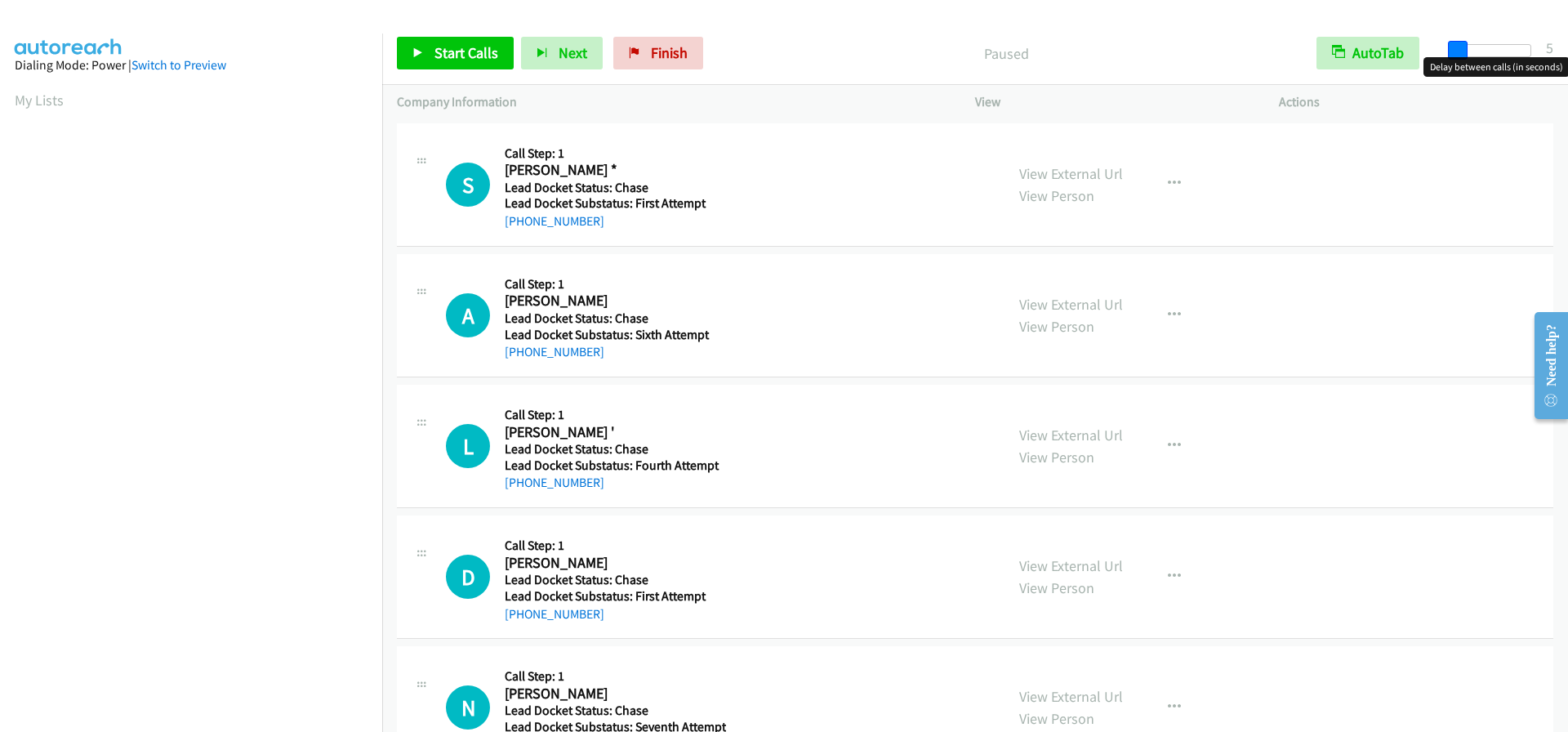
click at [1456, 49] on span at bounding box center [1457, 50] width 20 height 20
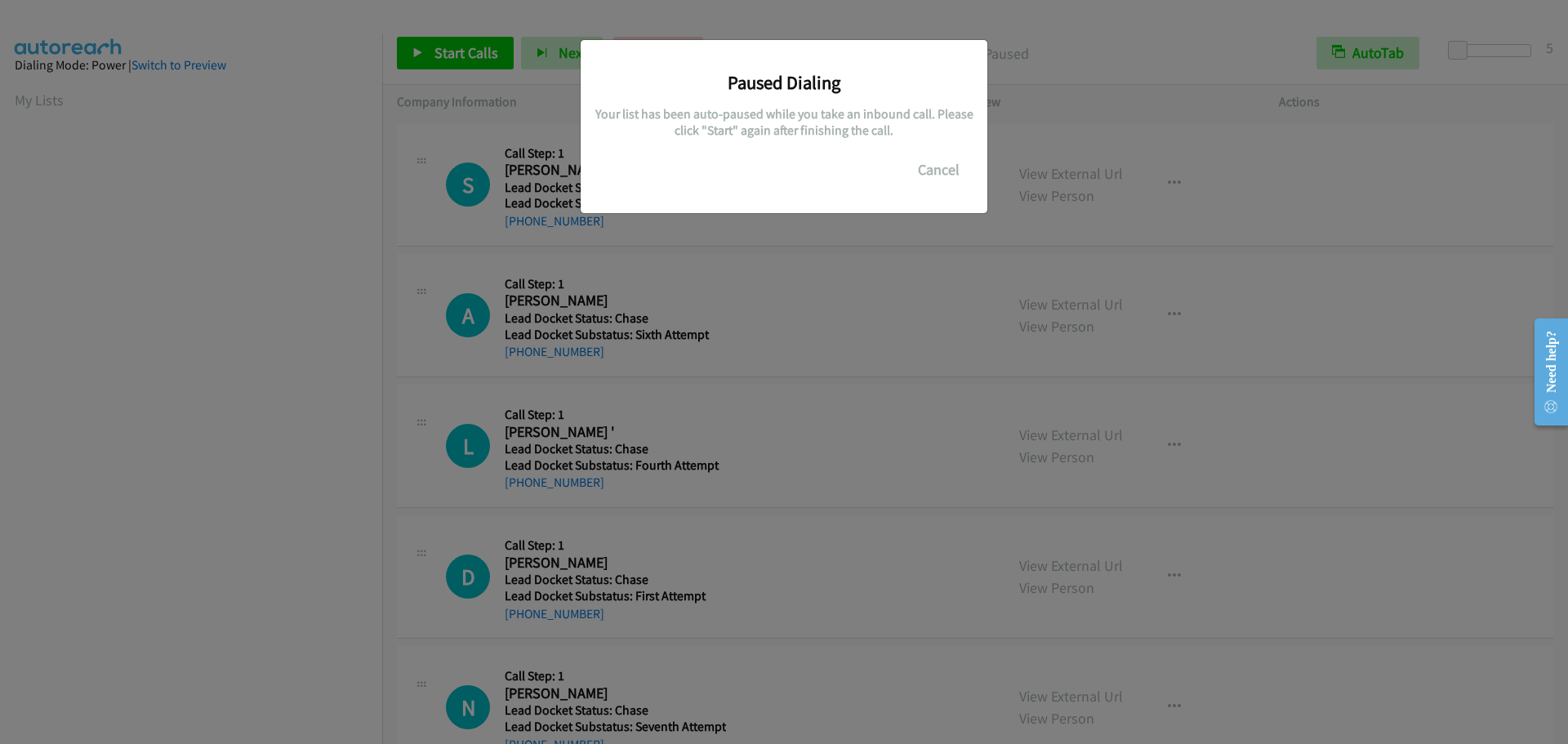
scroll to position [173, 0]
click at [934, 175] on button "Cancel" at bounding box center [939, 170] width 73 height 33
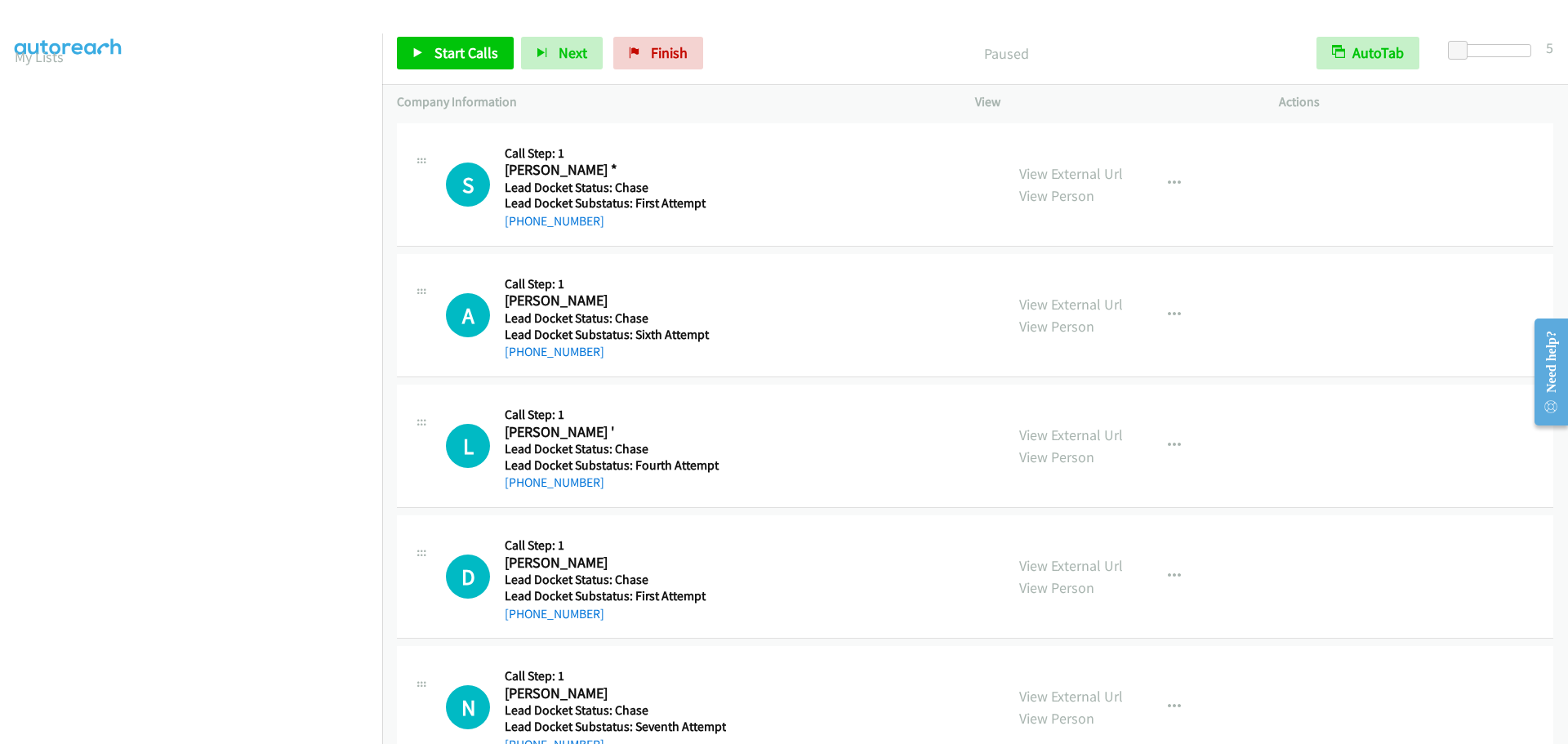
scroll to position [82, 0]
click at [289, 12] on div at bounding box center [777, 31] width 1553 height 63
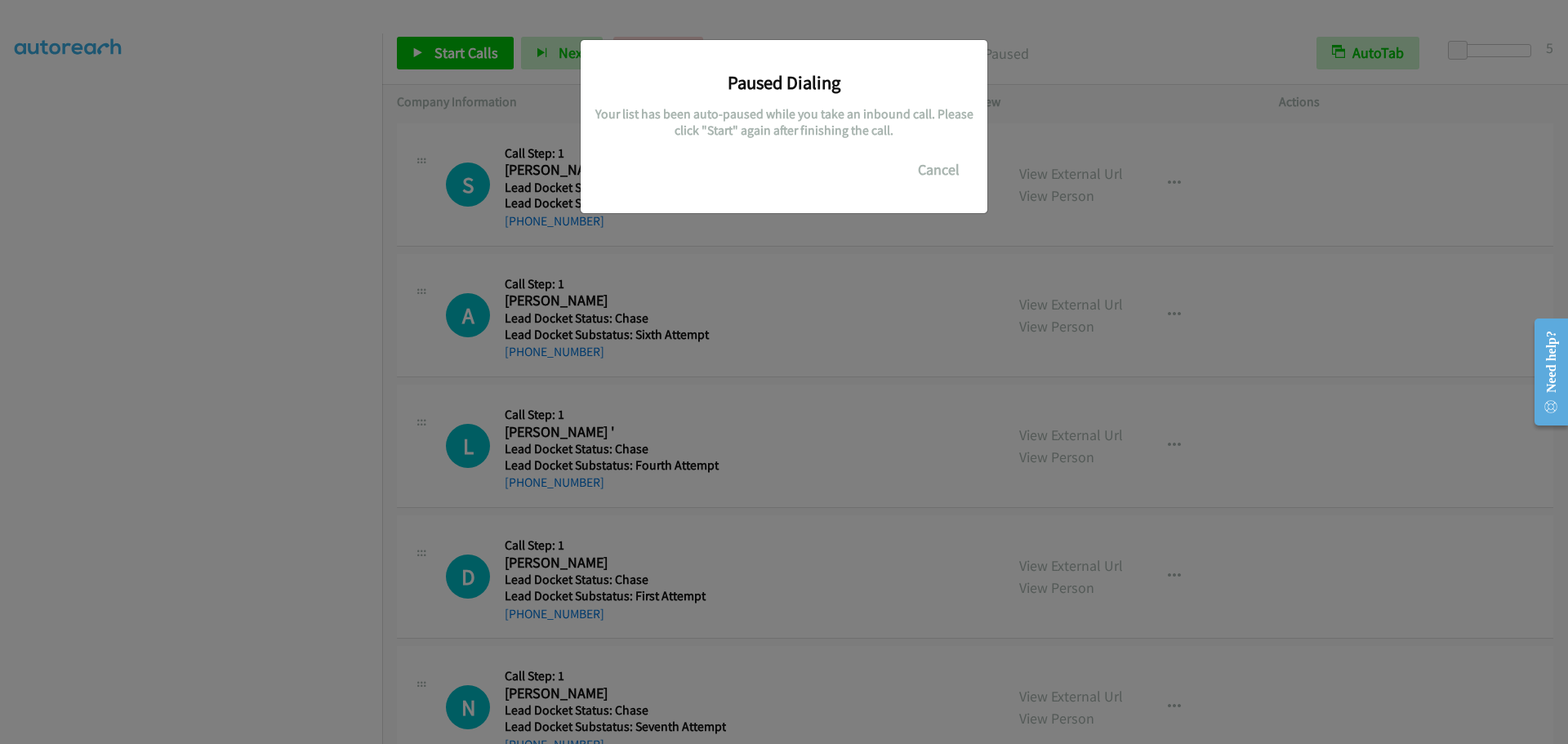
scroll to position [173, 0]
click at [953, 167] on button "Cancel" at bounding box center [939, 170] width 73 height 33
